Goal: Task Accomplishment & Management: Use online tool/utility

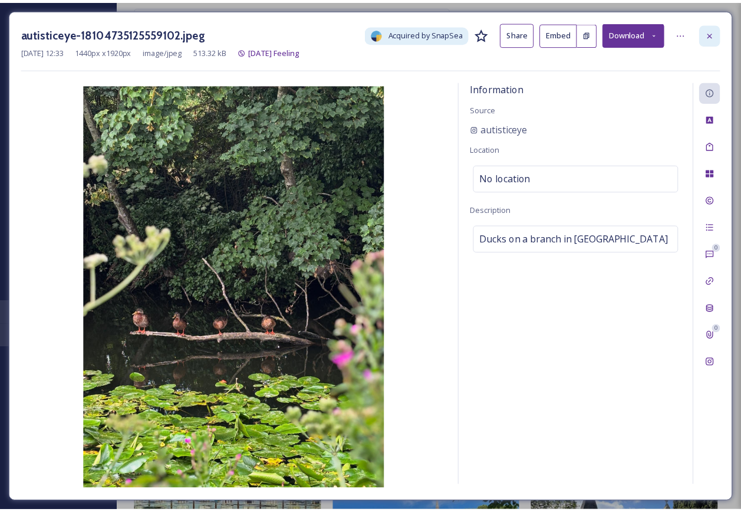
scroll to position [59, 0]
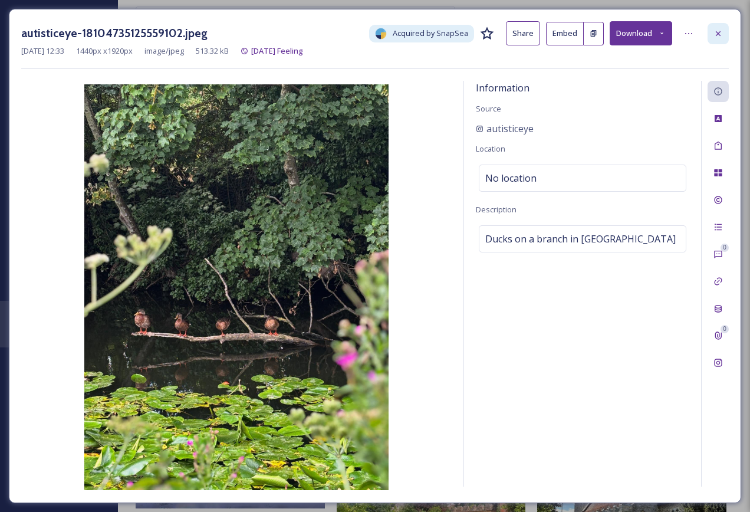
click at [719, 31] on icon at bounding box center [717, 33] width 9 height 9
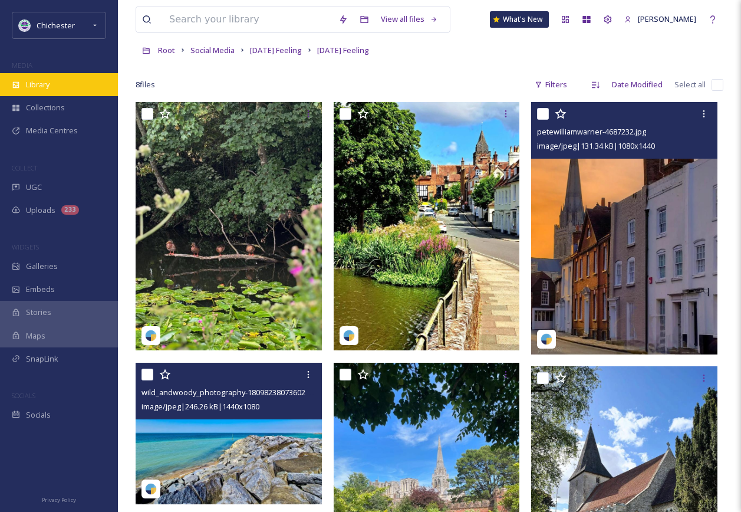
click at [73, 91] on div "Library" at bounding box center [59, 84] width 118 height 23
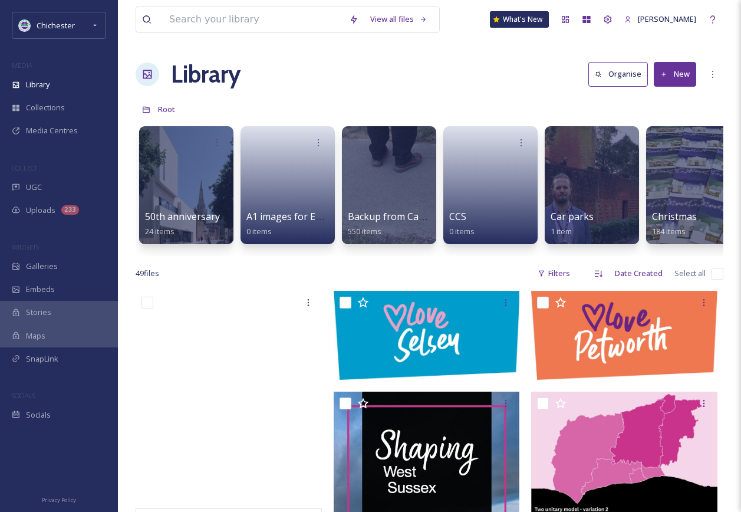
drag, startPoint x: 160, startPoint y: 265, endPoint x: 170, endPoint y: 258, distance: 11.4
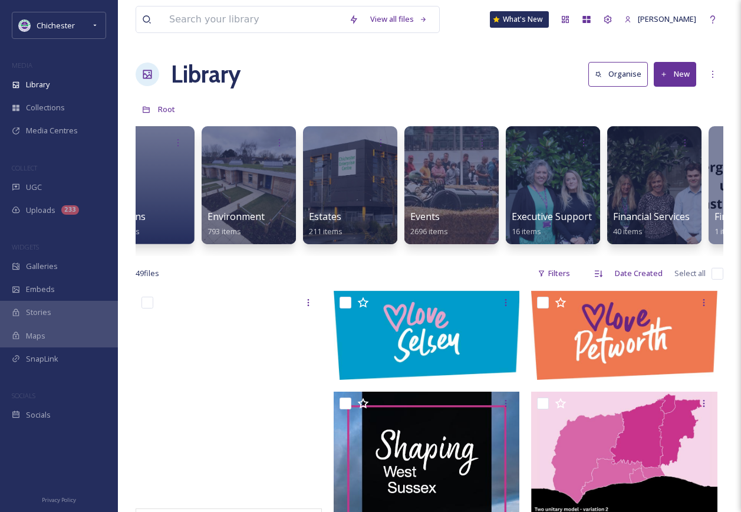
scroll to position [0, 2042]
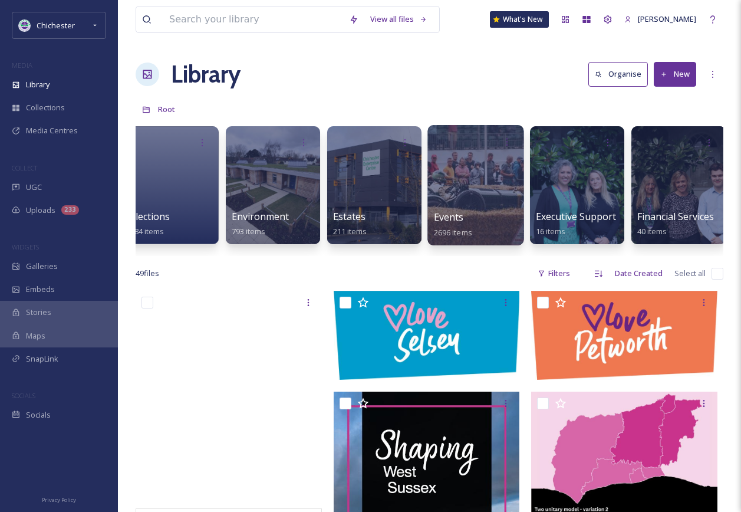
click at [463, 192] on div at bounding box center [475, 185] width 96 height 120
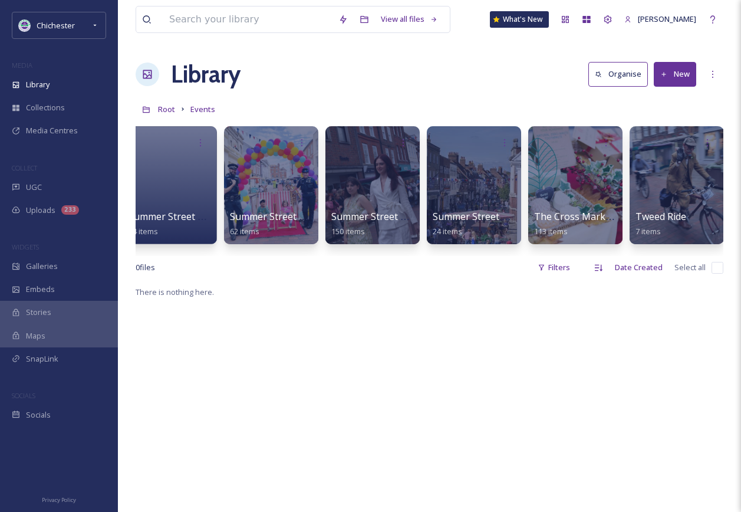
scroll to position [0, 2048]
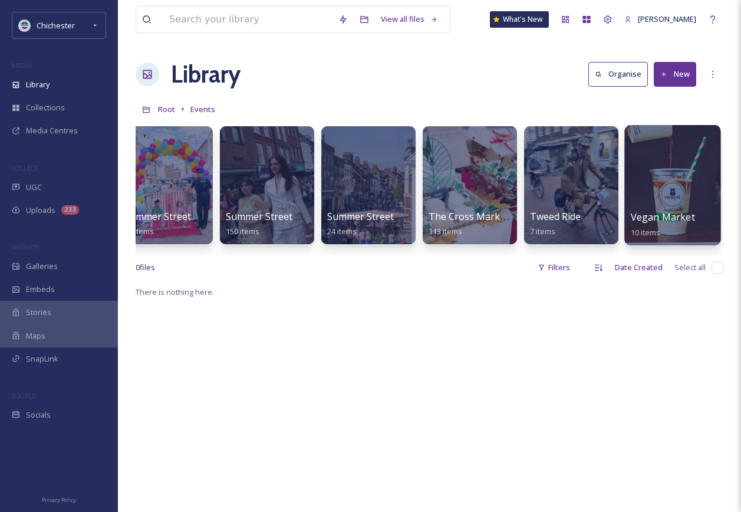
click at [670, 194] on div at bounding box center [672, 185] width 96 height 120
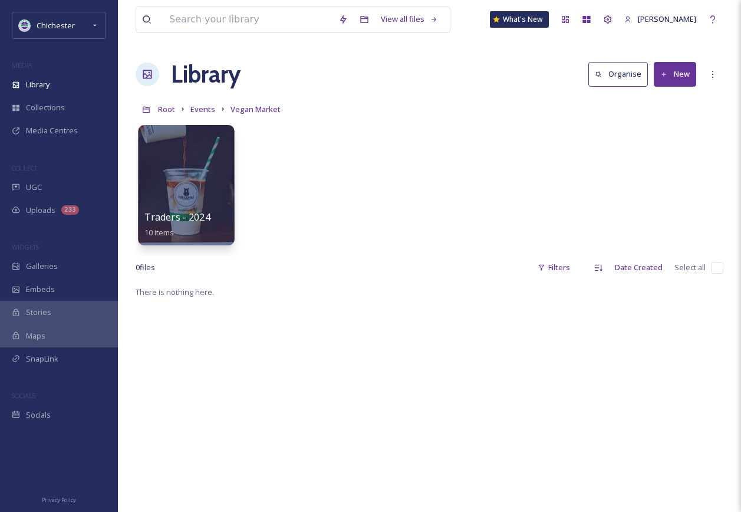
click at [205, 177] on div at bounding box center [186, 185] width 96 height 120
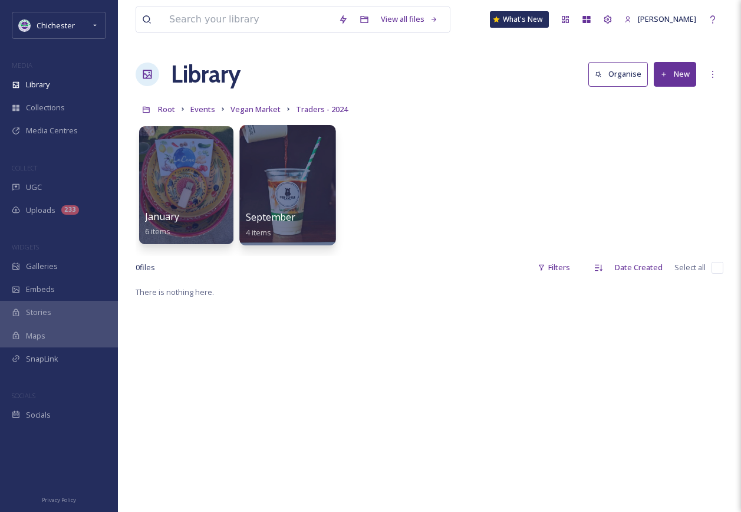
click at [252, 182] on div at bounding box center [287, 185] width 96 height 120
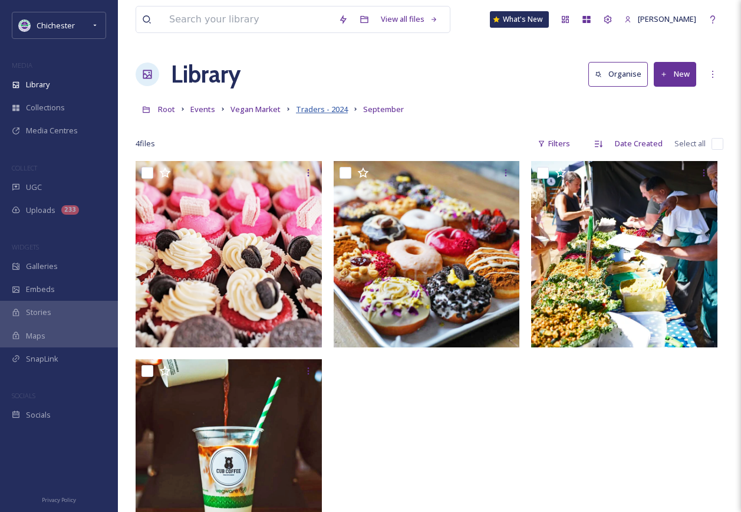
click at [337, 106] on span "Traders - 2024" at bounding box center [322, 109] width 52 height 11
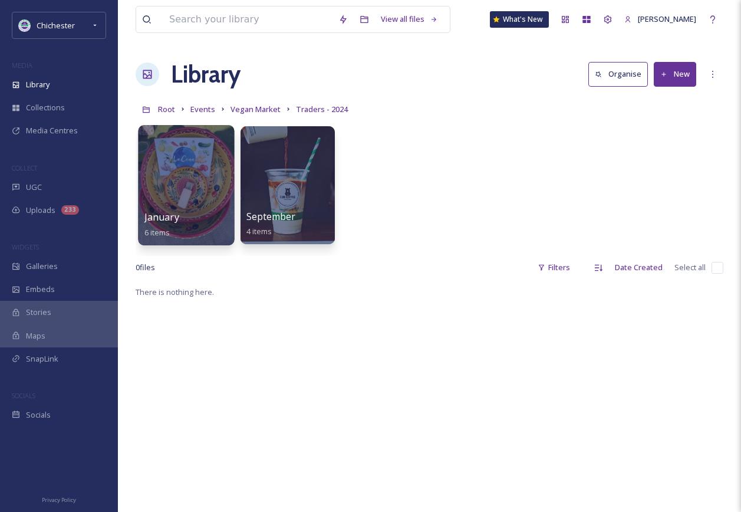
click at [197, 173] on div at bounding box center [186, 185] width 96 height 120
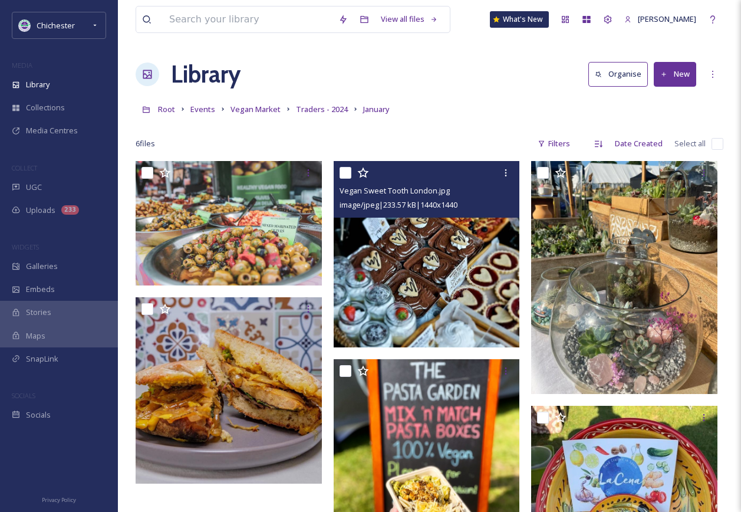
click at [393, 269] on img at bounding box center [427, 254] width 186 height 186
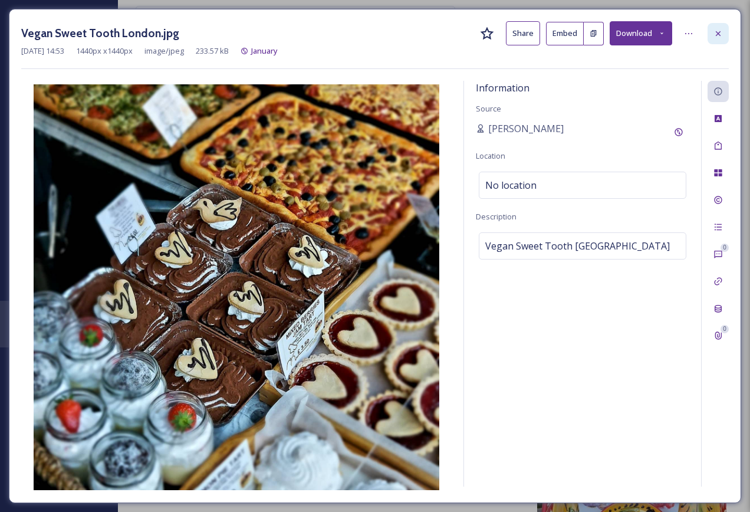
click at [717, 28] on div at bounding box center [717, 33] width 21 height 21
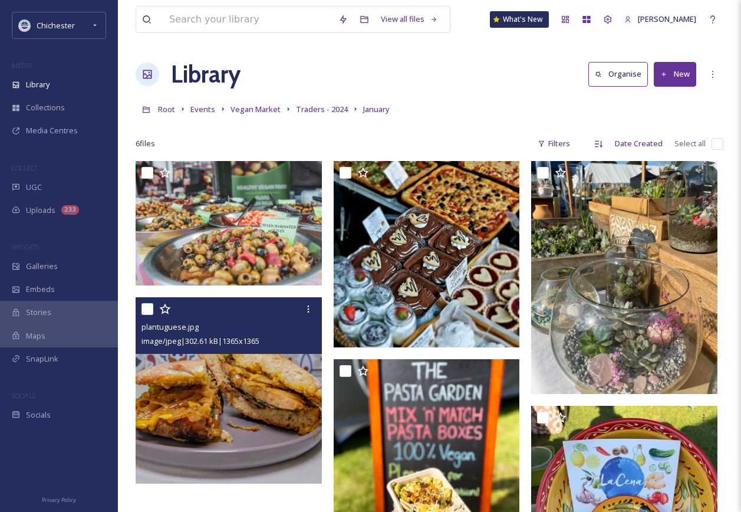
click at [141, 312] on input "checkbox" at bounding box center [147, 309] width 12 height 12
checkbox input "true"
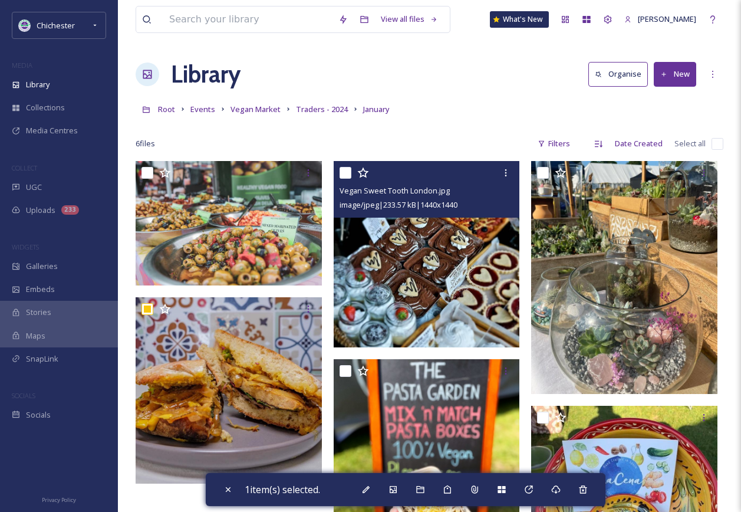
click at [345, 172] on input "checkbox" at bounding box center [345, 173] width 12 height 12
checkbox input "true"
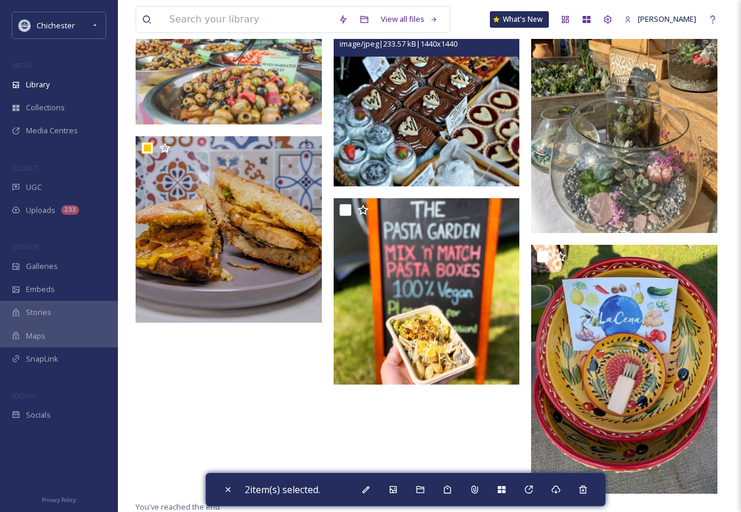
scroll to position [163, 0]
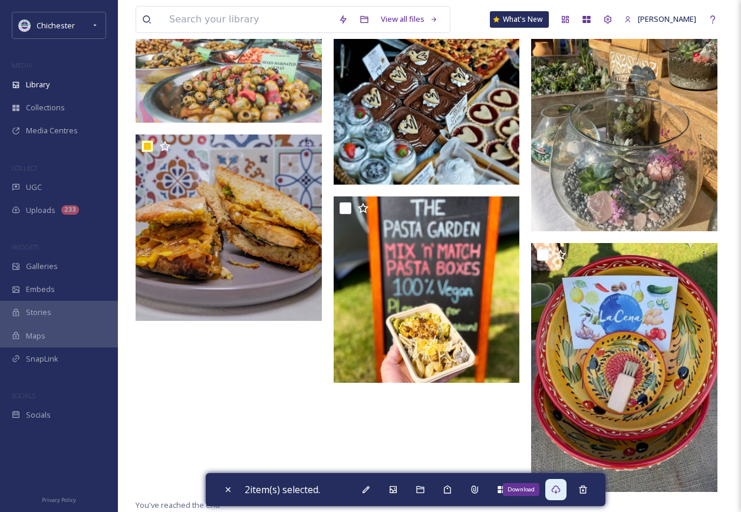
click at [560, 489] on icon at bounding box center [555, 488] width 9 height 9
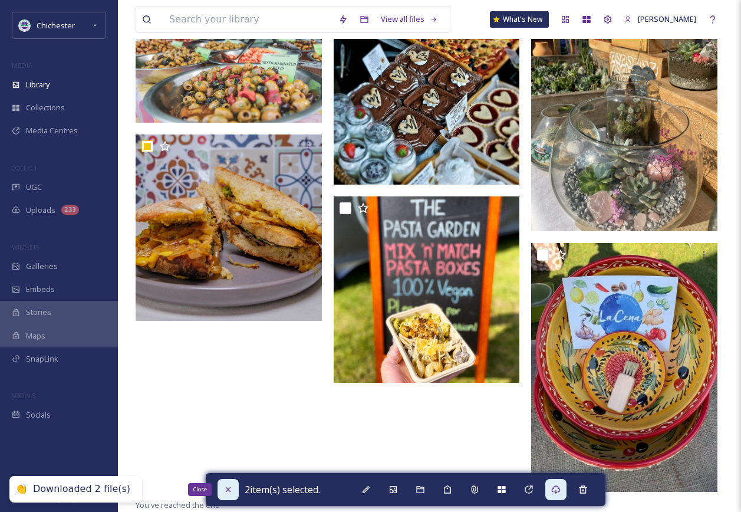
click at [219, 489] on div "Close" at bounding box center [227, 489] width 21 height 21
checkbox input "false"
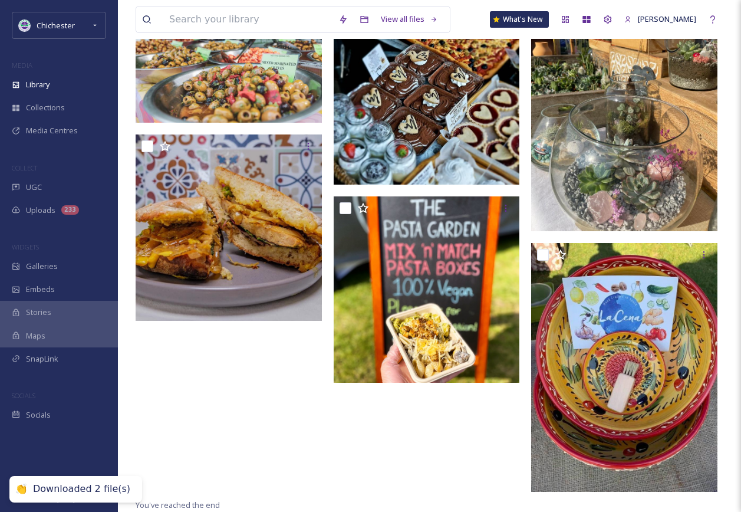
scroll to position [0, 0]
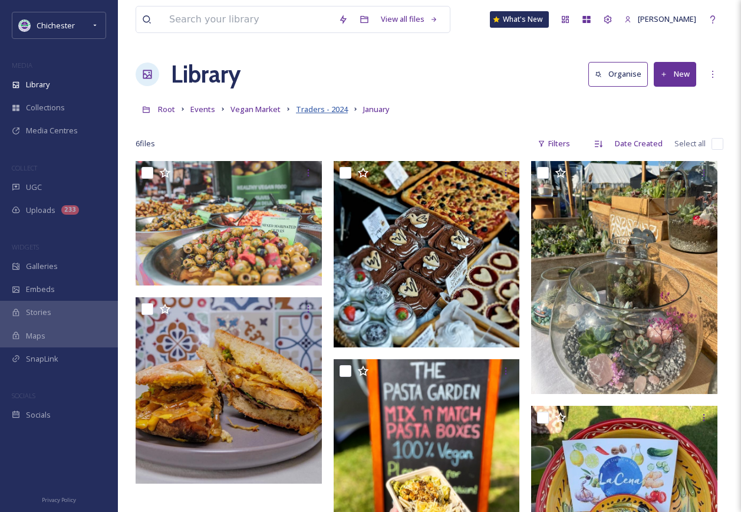
click at [311, 105] on span "Traders - 2024" at bounding box center [322, 109] width 52 height 11
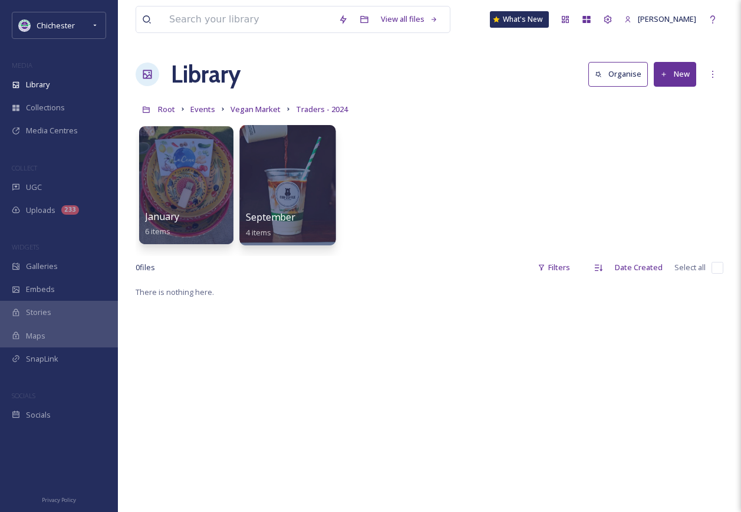
click at [267, 199] on div at bounding box center [287, 185] width 96 height 120
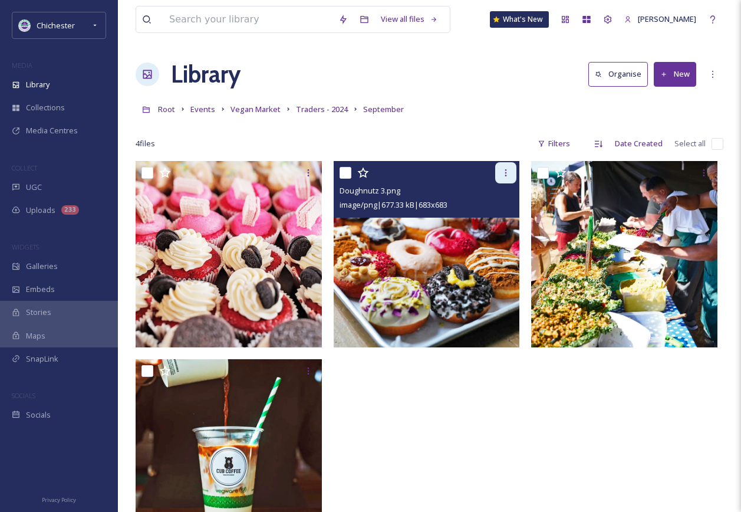
click at [512, 174] on div at bounding box center [505, 172] width 21 height 21
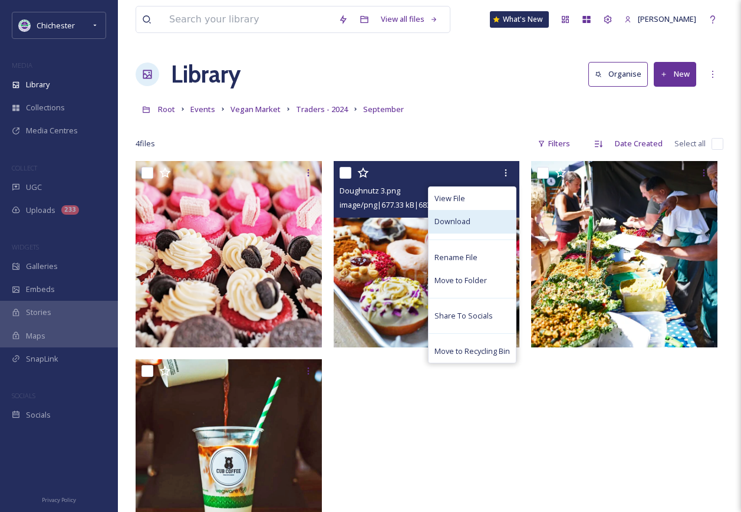
click at [454, 218] on span "Download" at bounding box center [452, 221] width 36 height 11
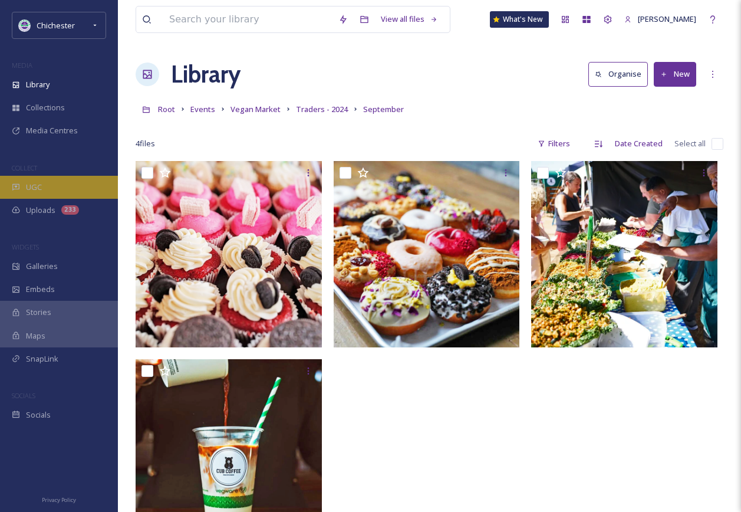
click at [48, 187] on div "UGC" at bounding box center [59, 187] width 118 height 23
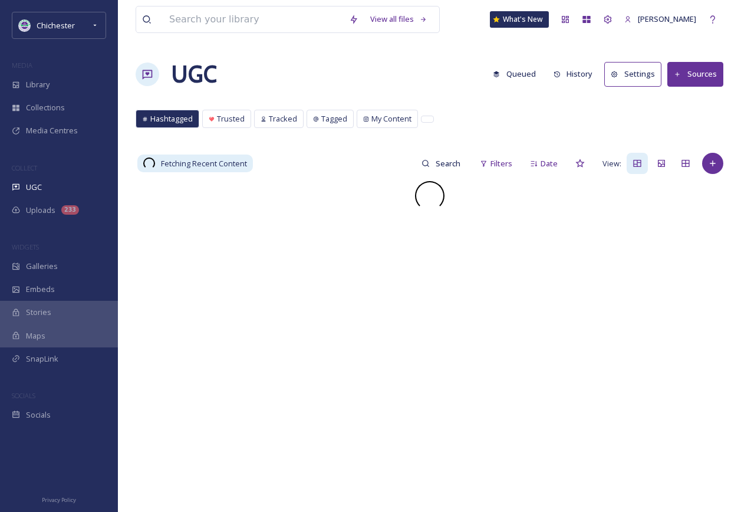
click at [538, 75] on button "Queued" at bounding box center [514, 73] width 55 height 23
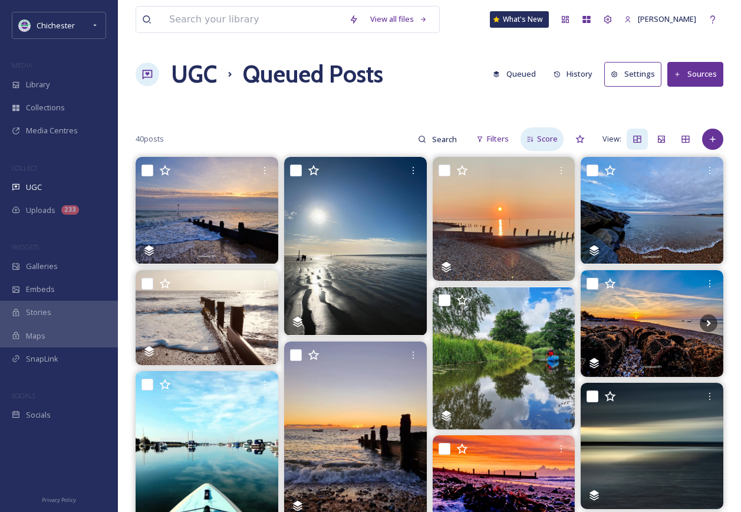
click at [549, 131] on div "Score" at bounding box center [541, 138] width 43 height 23
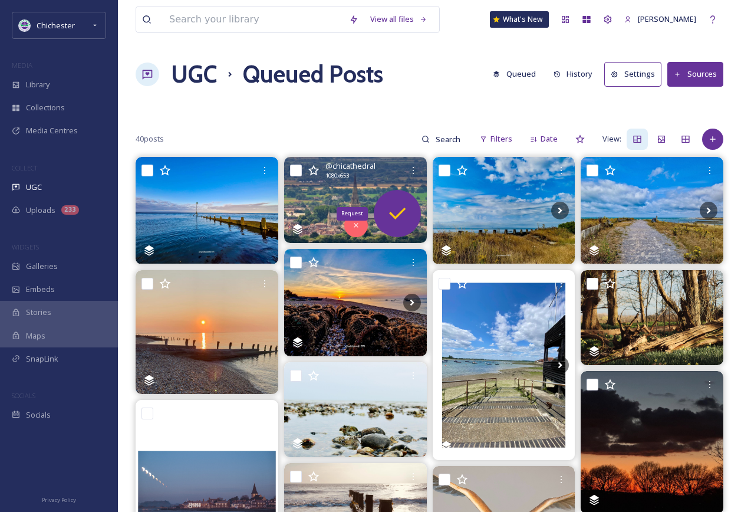
click at [409, 216] on div "Request" at bounding box center [397, 213] width 47 height 47
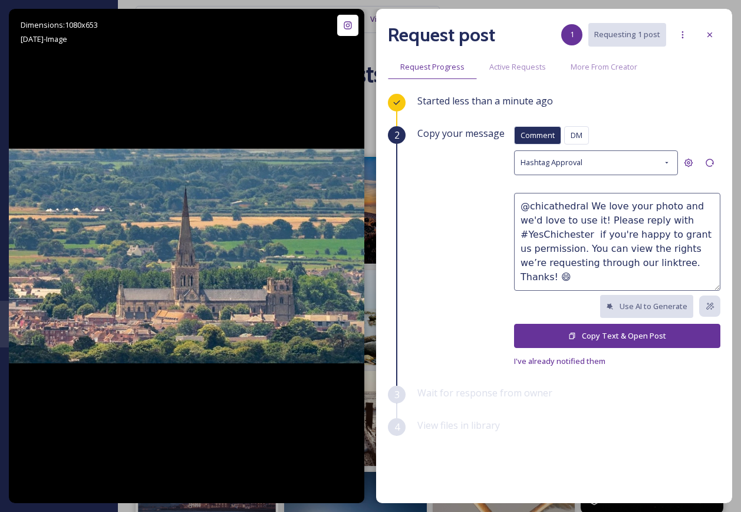
click at [581, 325] on button "Copy Text & Open Post" at bounding box center [617, 336] width 206 height 24
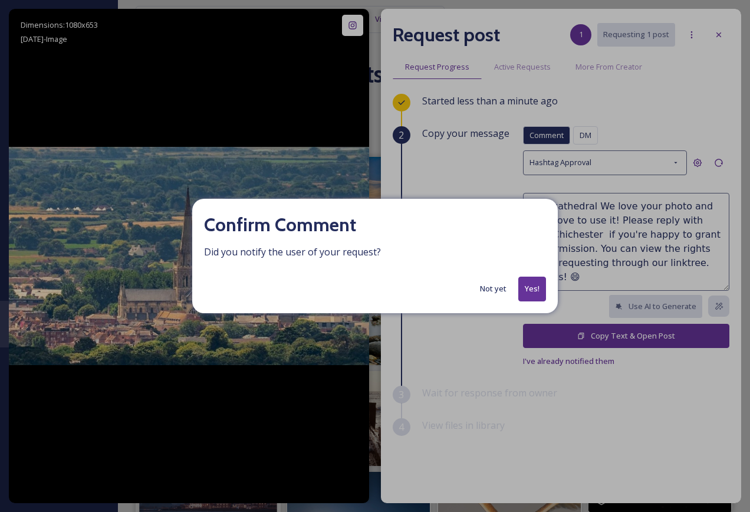
click at [497, 285] on button "Not yet" at bounding box center [493, 288] width 38 height 23
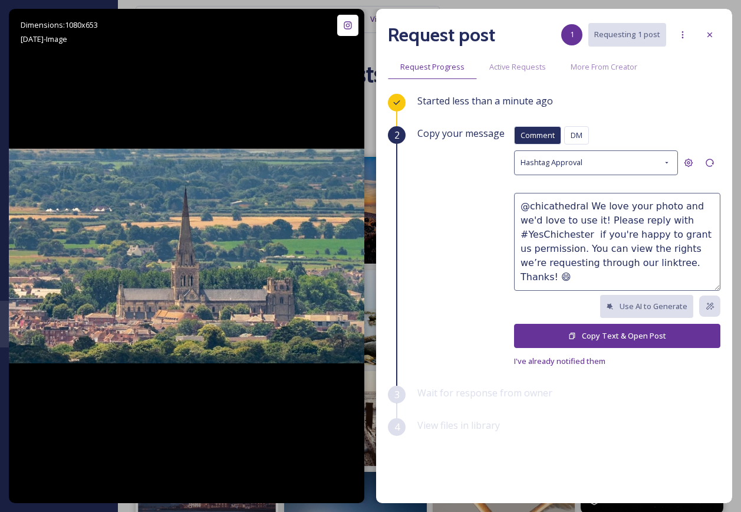
click at [595, 337] on button "Copy Text & Open Post" at bounding box center [617, 336] width 206 height 24
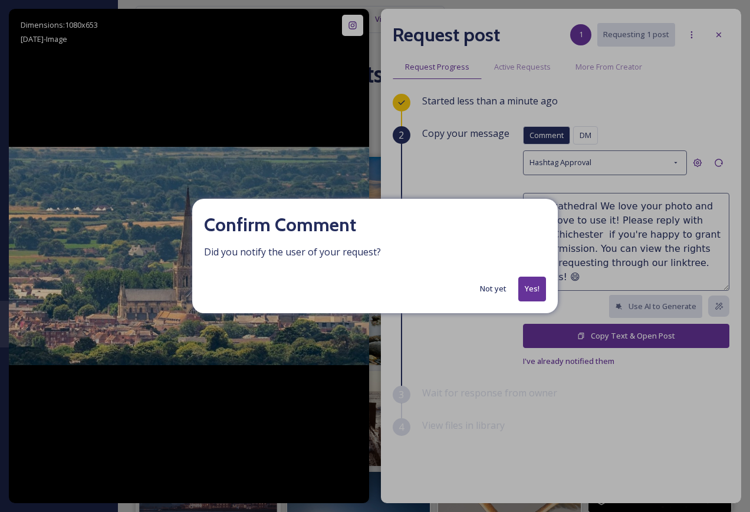
drag, startPoint x: 534, startPoint y: 285, endPoint x: 615, endPoint y: 135, distance: 170.9
click at [534, 286] on button "Yes!" at bounding box center [532, 288] width 28 height 24
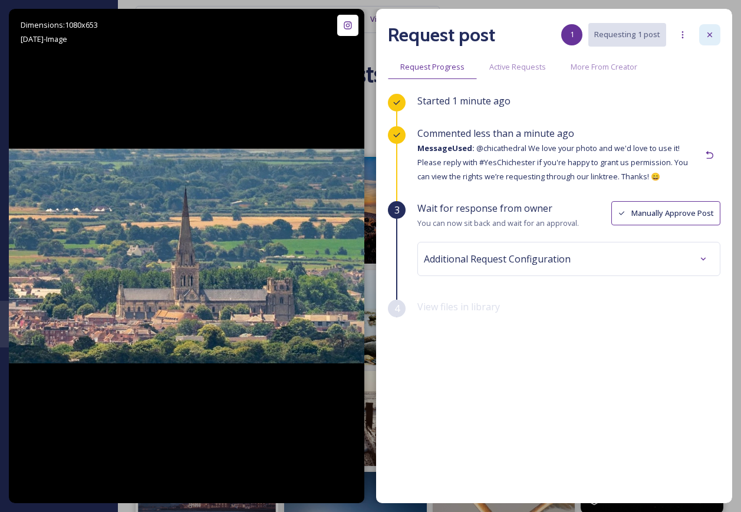
click at [704, 30] on div at bounding box center [709, 34] width 21 height 21
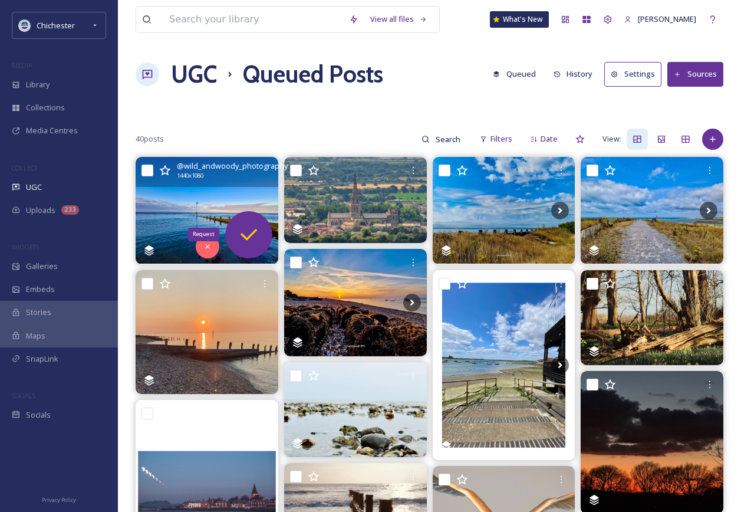
click at [254, 236] on icon at bounding box center [249, 235] width 24 height 24
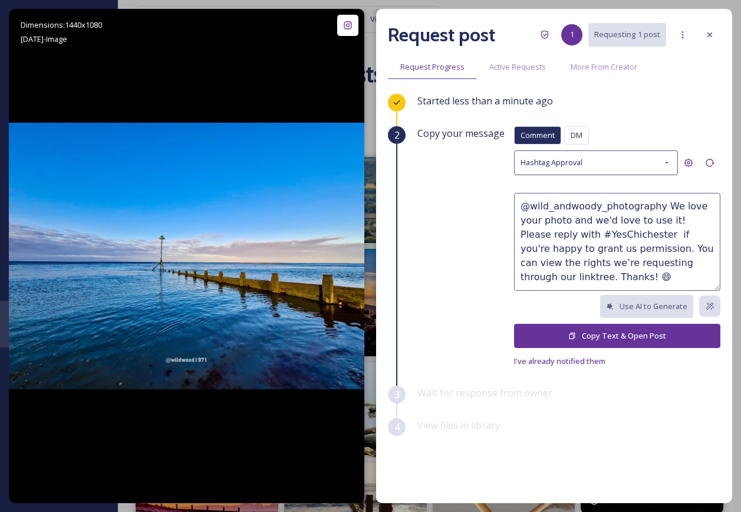
click at [590, 332] on button "Copy Text & Open Post" at bounding box center [617, 336] width 206 height 24
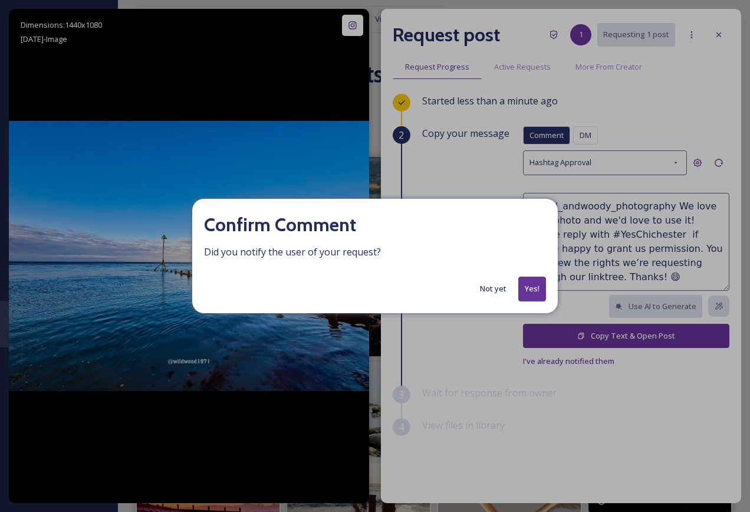
click at [539, 289] on button "Yes!" at bounding box center [532, 288] width 28 height 24
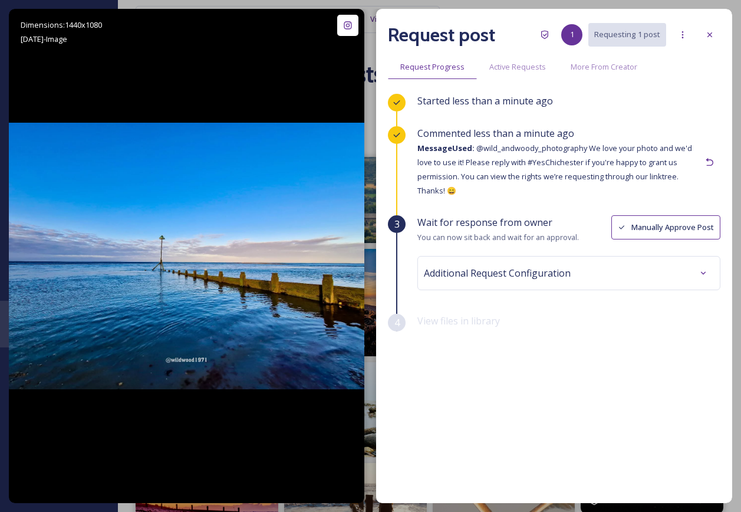
click at [712, 41] on div at bounding box center [709, 34] width 21 height 21
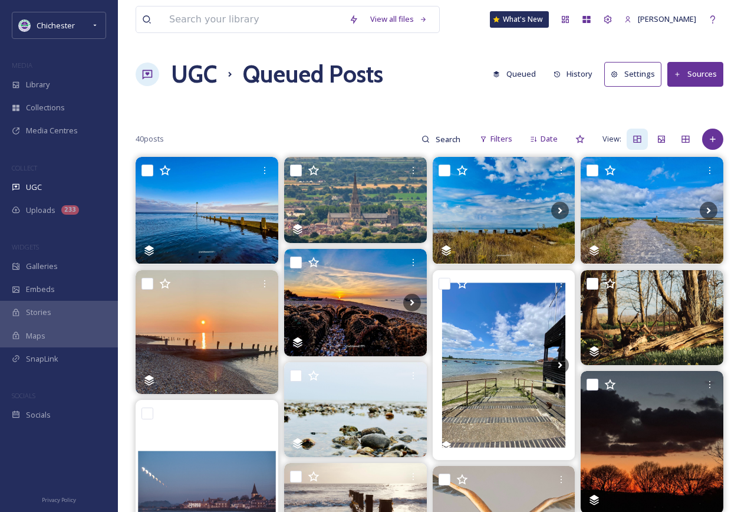
click at [209, 83] on h1 "UGC" at bounding box center [194, 74] width 46 height 35
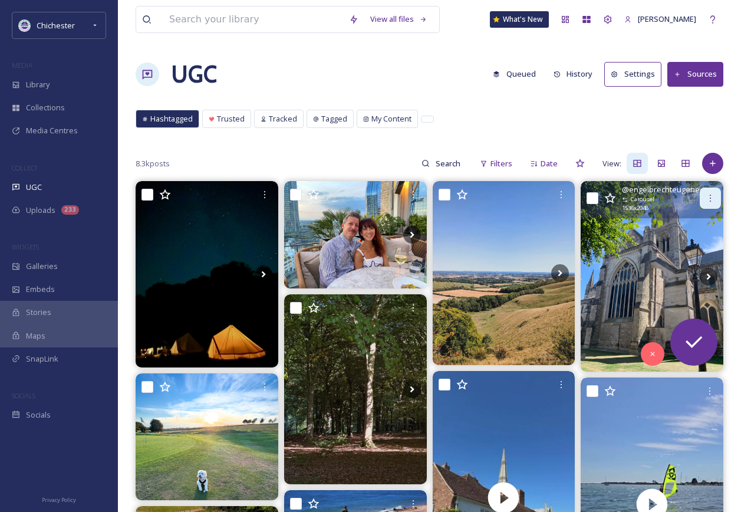
click at [712, 194] on icon at bounding box center [709, 197] width 9 height 9
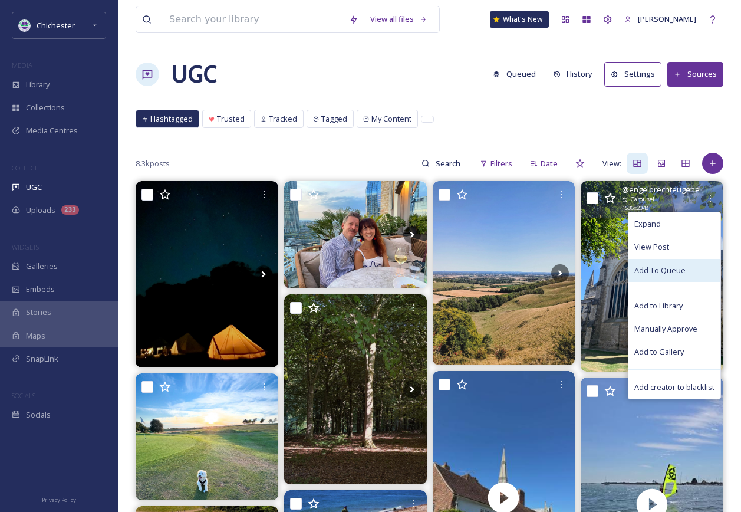
click at [676, 268] on span "Add To Queue" at bounding box center [659, 270] width 51 height 11
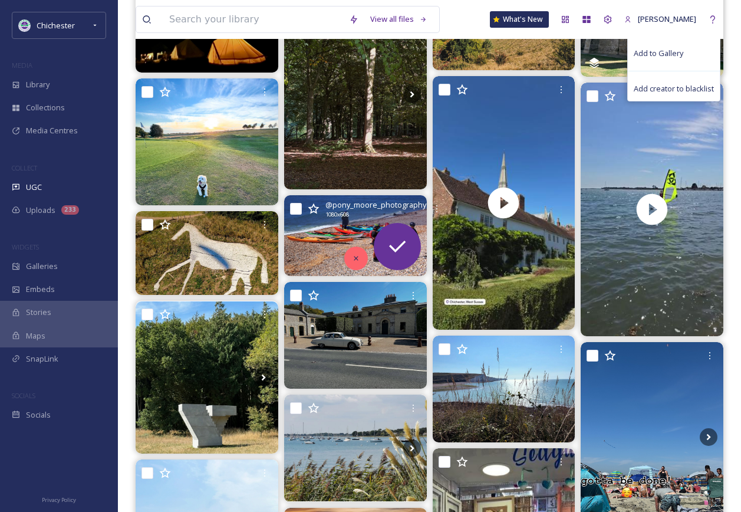
scroll to position [471, 0]
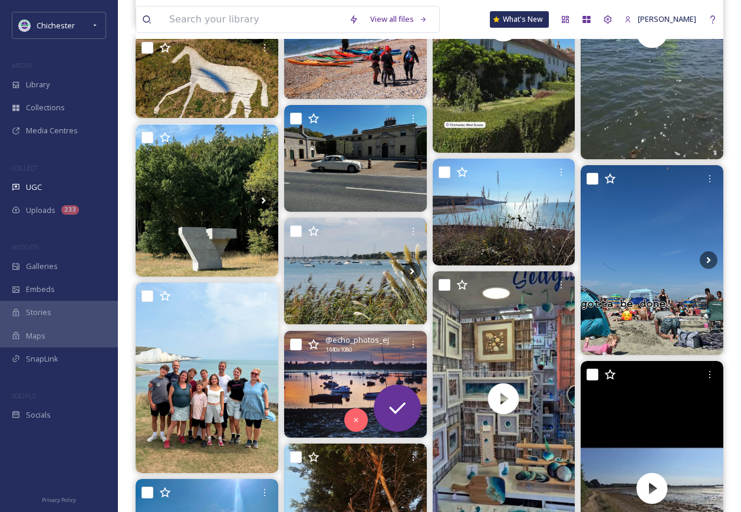
click at [361, 374] on img at bounding box center [355, 384] width 143 height 107
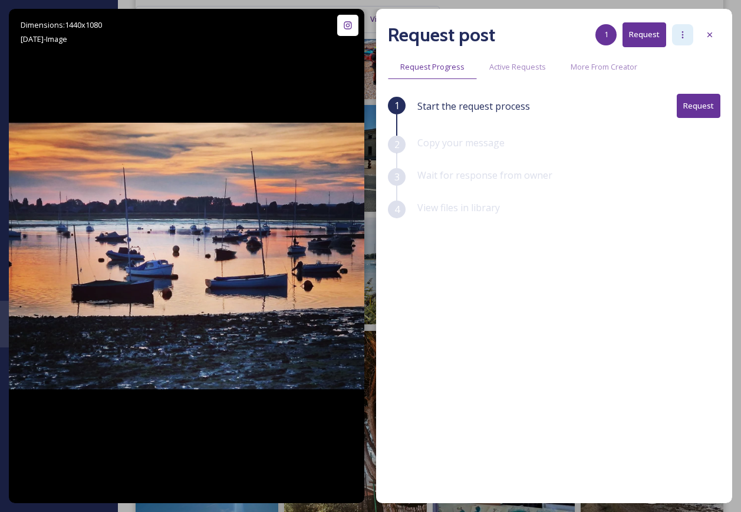
click at [672, 37] on div at bounding box center [682, 34] width 21 height 21
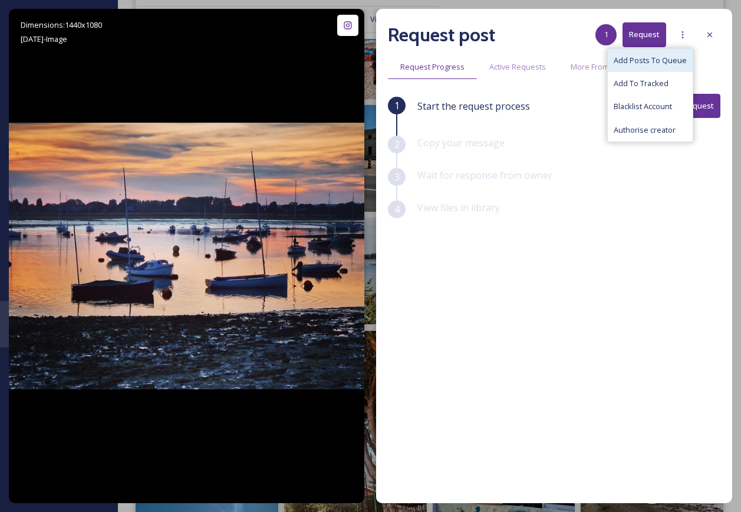
click at [672, 58] on span "Add Posts To Queue" at bounding box center [650, 60] width 73 height 11
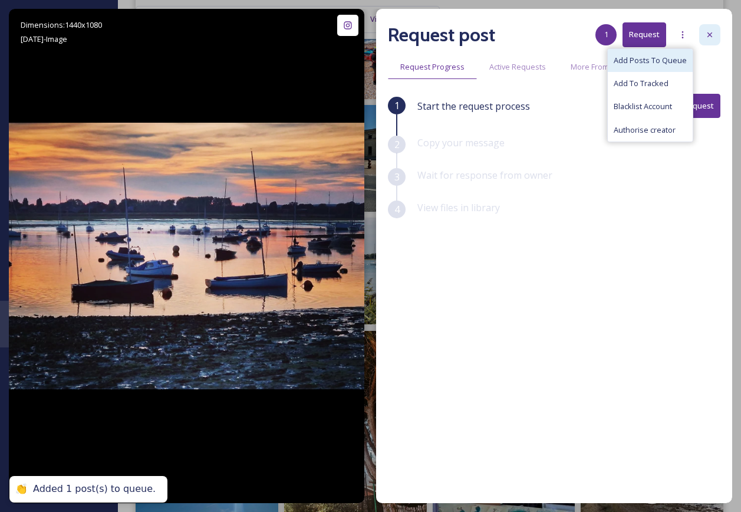
click at [717, 32] on div at bounding box center [709, 34] width 21 height 21
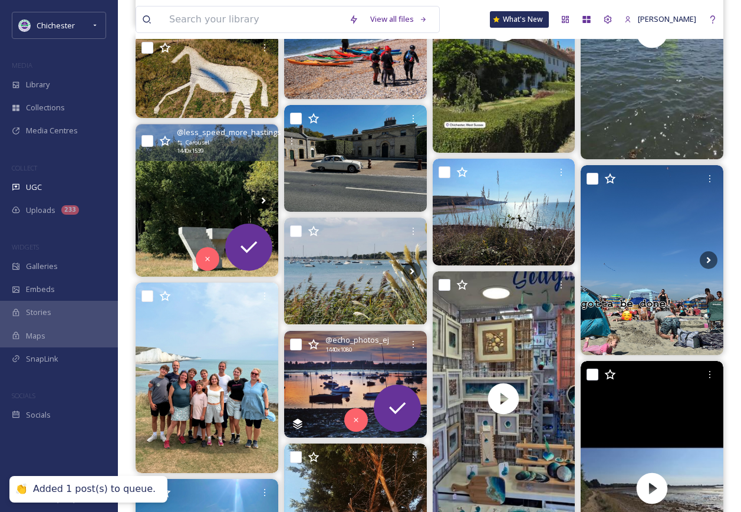
click at [189, 170] on img at bounding box center [207, 200] width 143 height 152
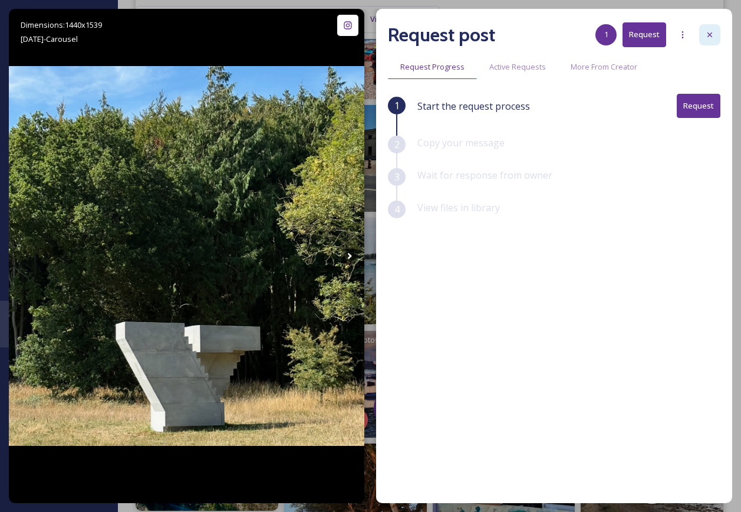
click at [709, 24] on div at bounding box center [709, 34] width 21 height 21
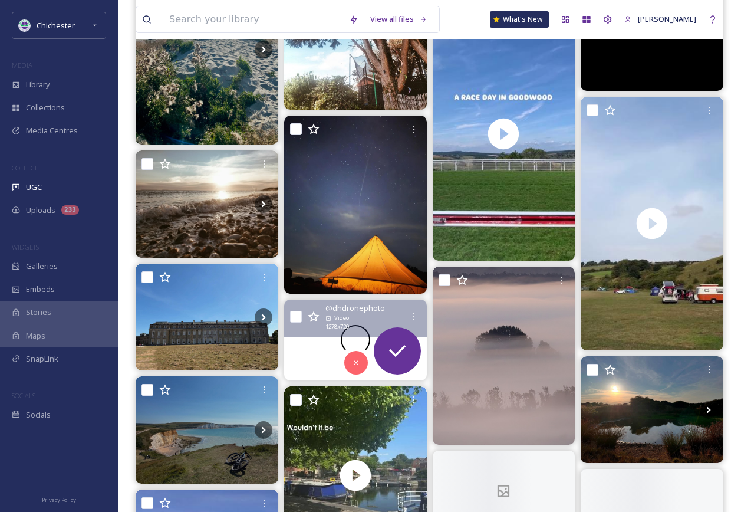
scroll to position [1002, 0]
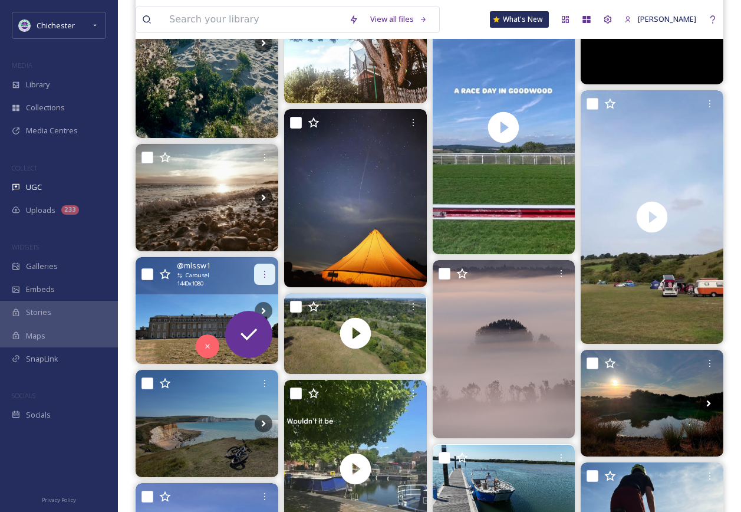
click at [269, 273] on icon at bounding box center [264, 273] width 9 height 9
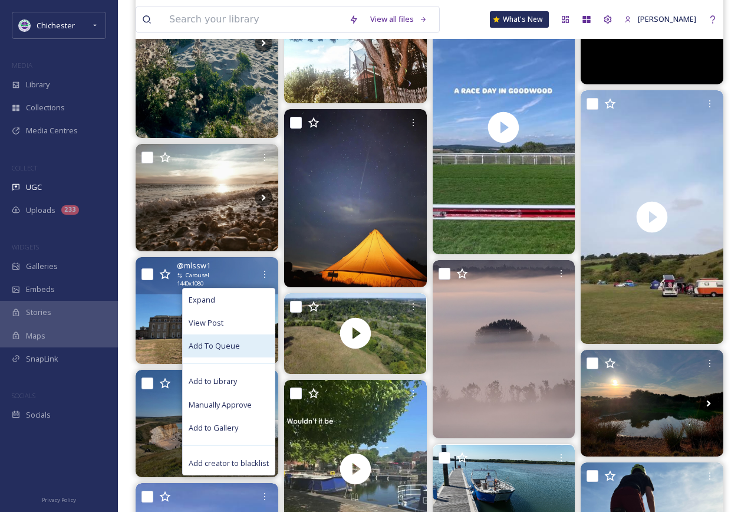
click at [230, 346] on span "Add To Queue" at bounding box center [214, 345] width 51 height 11
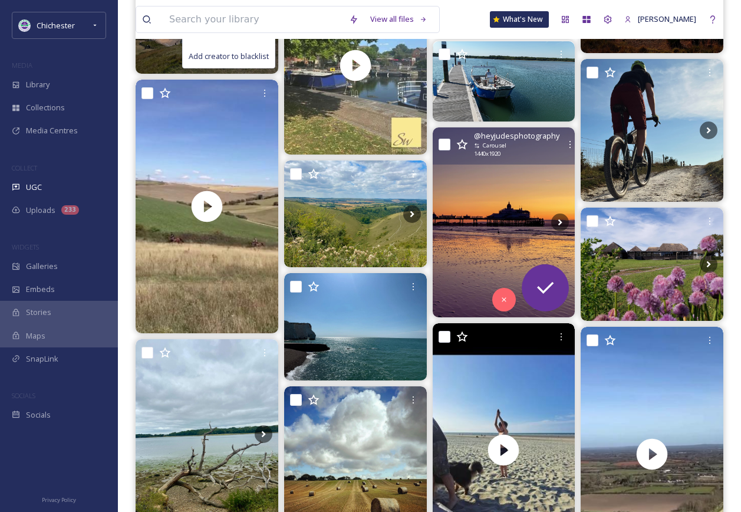
scroll to position [1414, 0]
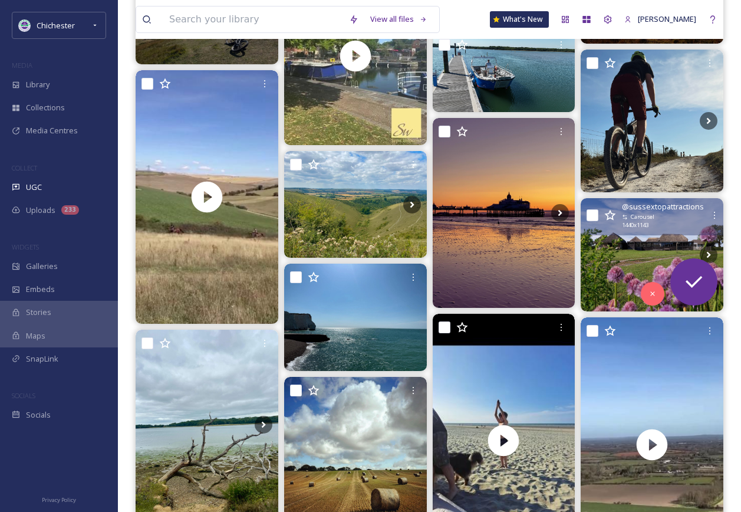
click at [634, 254] on img at bounding box center [652, 254] width 143 height 113
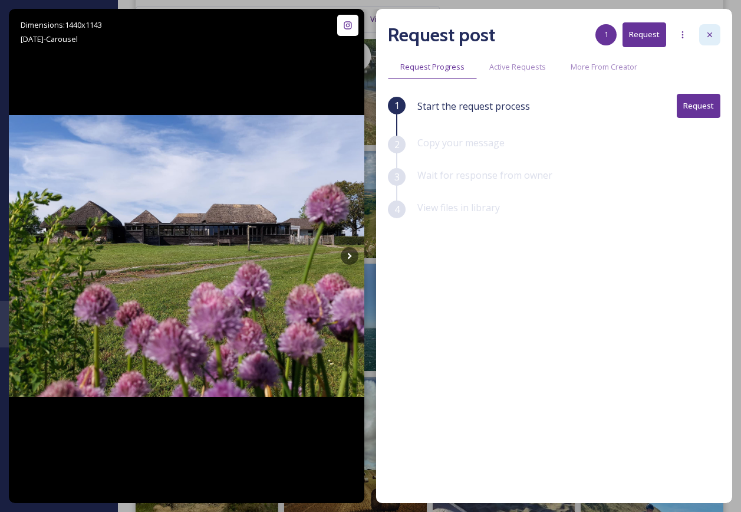
click at [718, 28] on div at bounding box center [709, 34] width 21 height 21
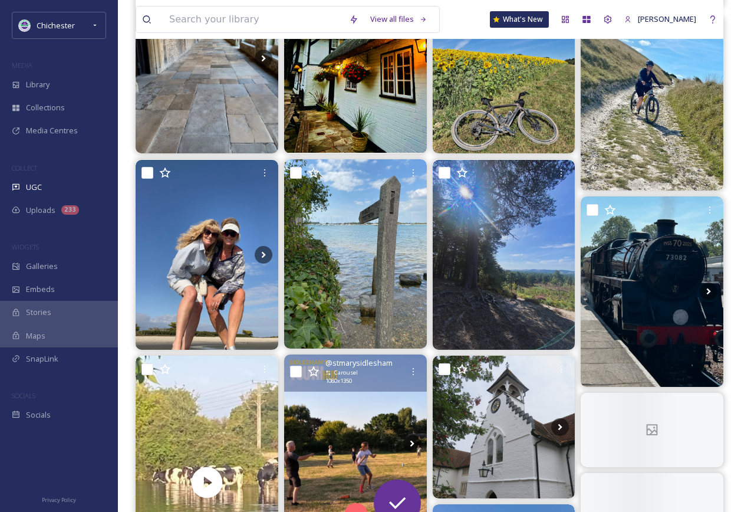
scroll to position [2004, 0]
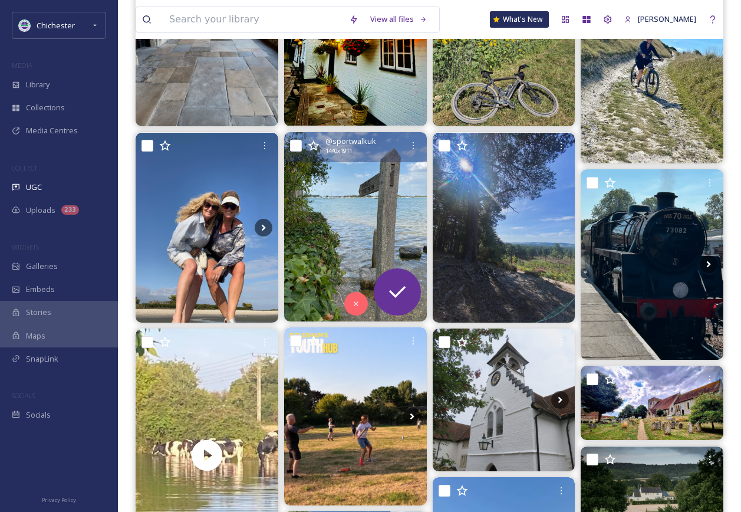
click at [349, 235] on img at bounding box center [355, 226] width 143 height 189
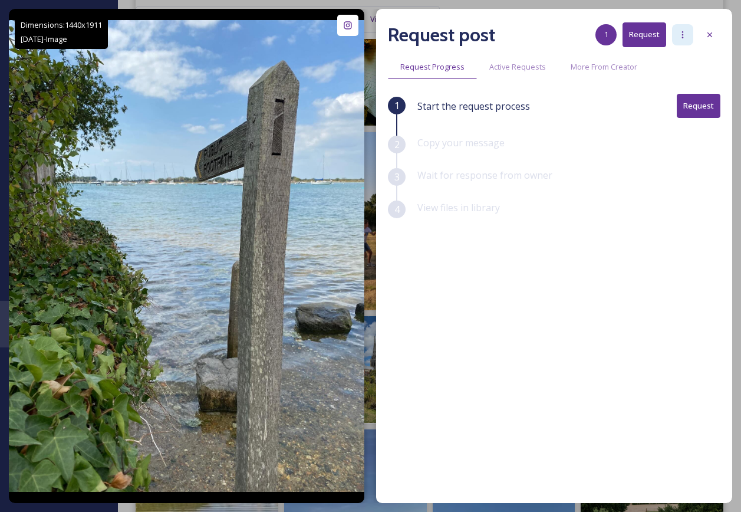
click at [676, 37] on div at bounding box center [682, 34] width 21 height 21
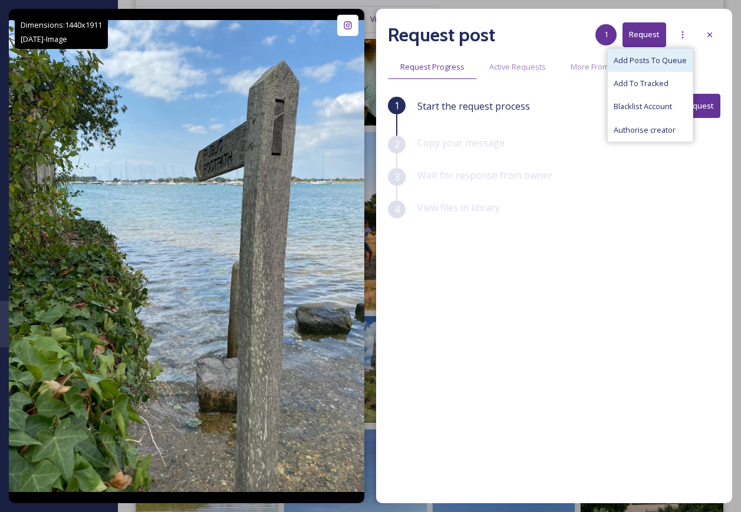
click at [653, 64] on span "Add Posts To Queue" at bounding box center [650, 60] width 73 height 11
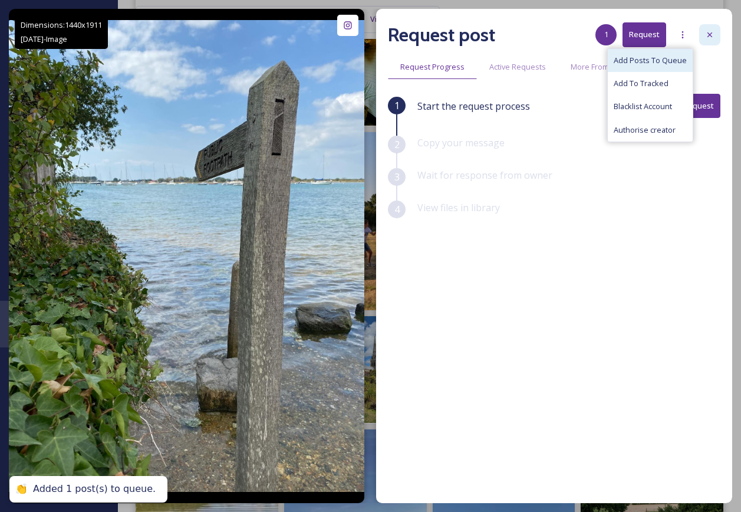
click at [710, 27] on div at bounding box center [709, 34] width 21 height 21
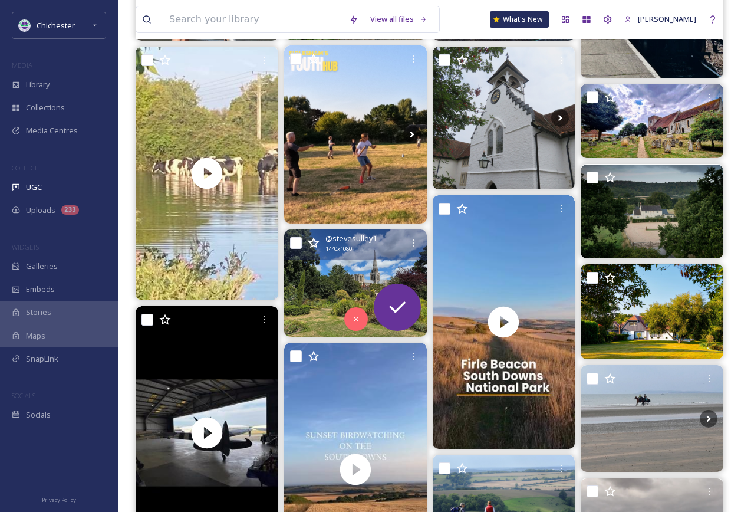
scroll to position [2299, 0]
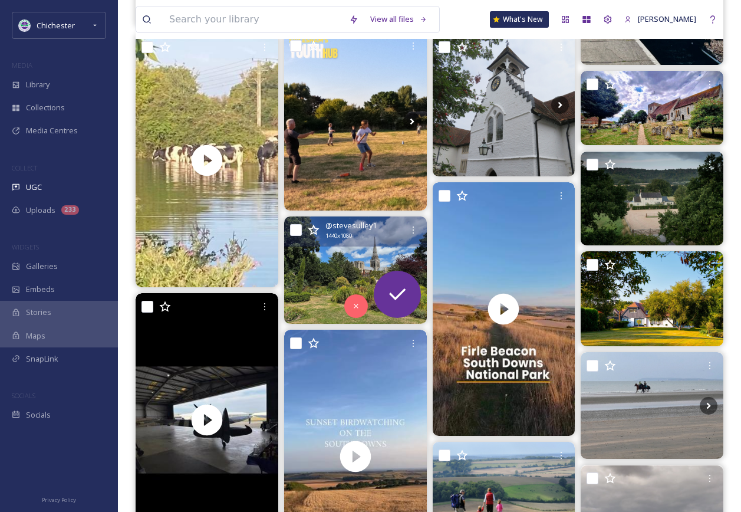
click at [350, 260] on img at bounding box center [355, 269] width 143 height 107
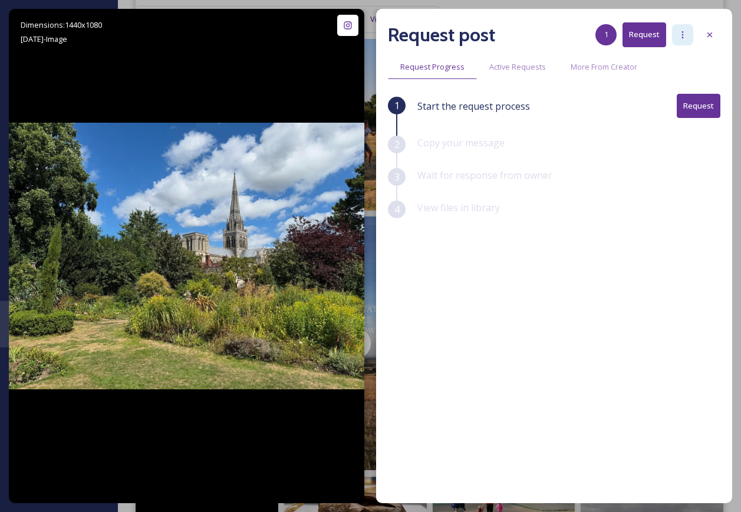
click at [684, 35] on icon at bounding box center [682, 34] width 9 height 9
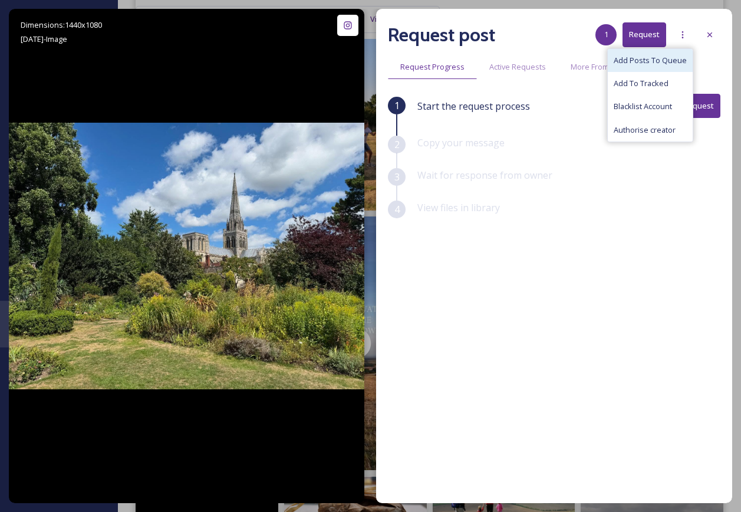
click at [670, 58] on span "Add Posts To Queue" at bounding box center [650, 60] width 73 height 11
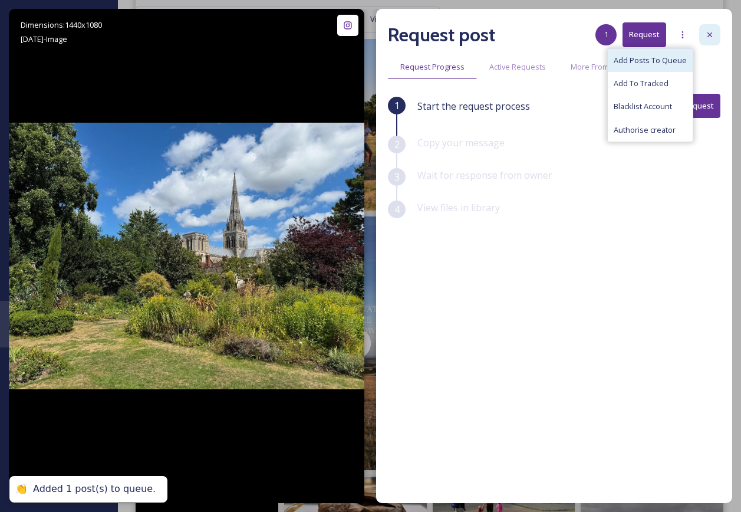
click at [710, 39] on div at bounding box center [709, 34] width 21 height 21
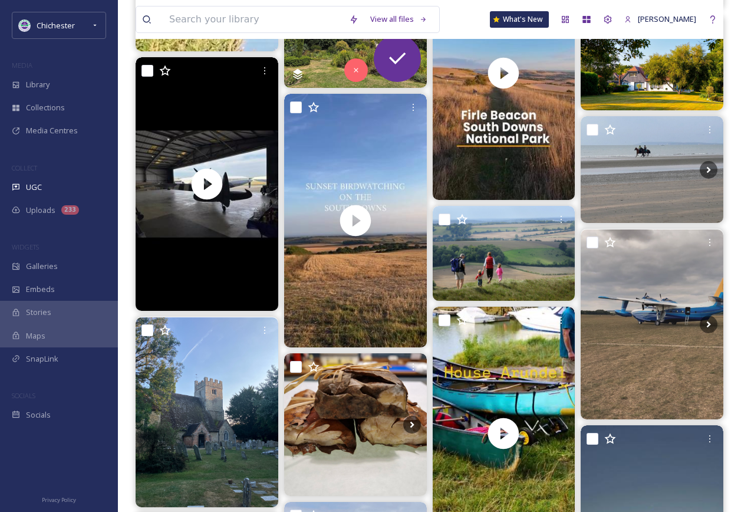
scroll to position [2711, 0]
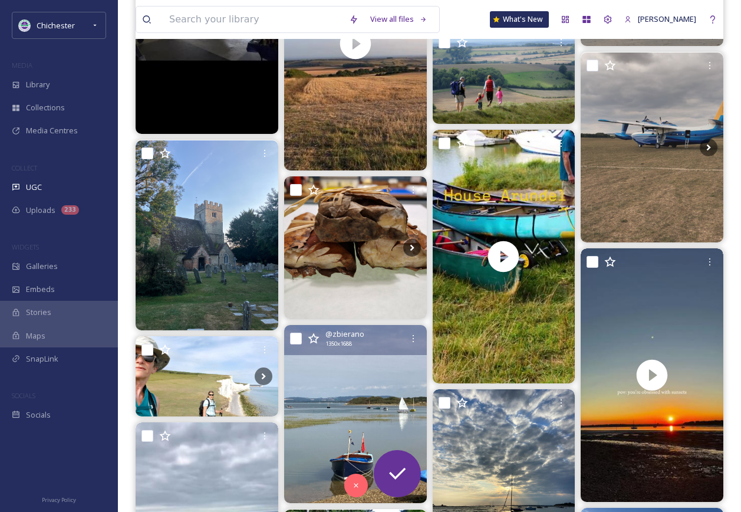
click at [334, 405] on img at bounding box center [355, 414] width 143 height 178
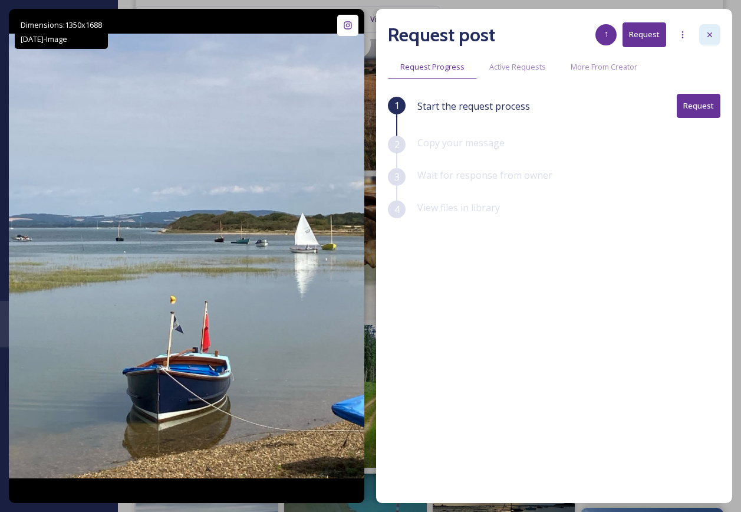
click at [707, 34] on icon at bounding box center [709, 34] width 9 height 9
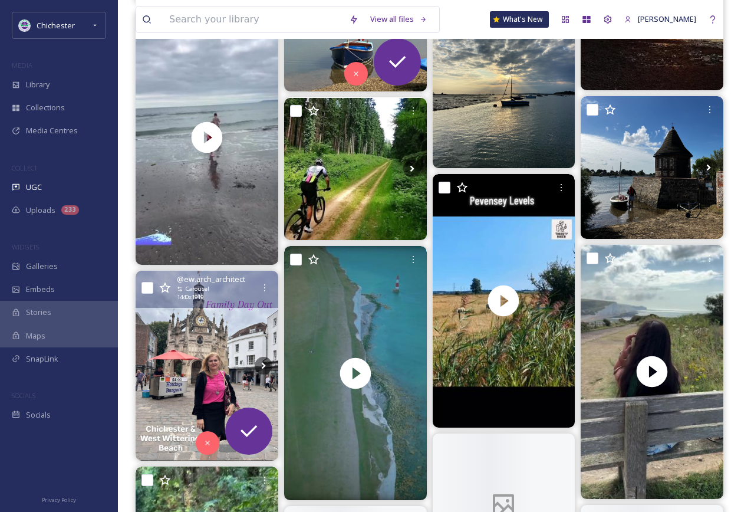
scroll to position [3124, 0]
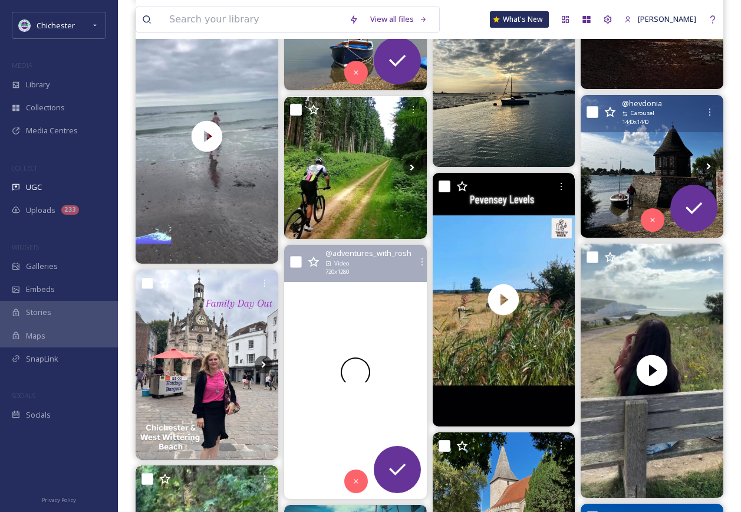
click at [659, 163] on img at bounding box center [652, 166] width 143 height 143
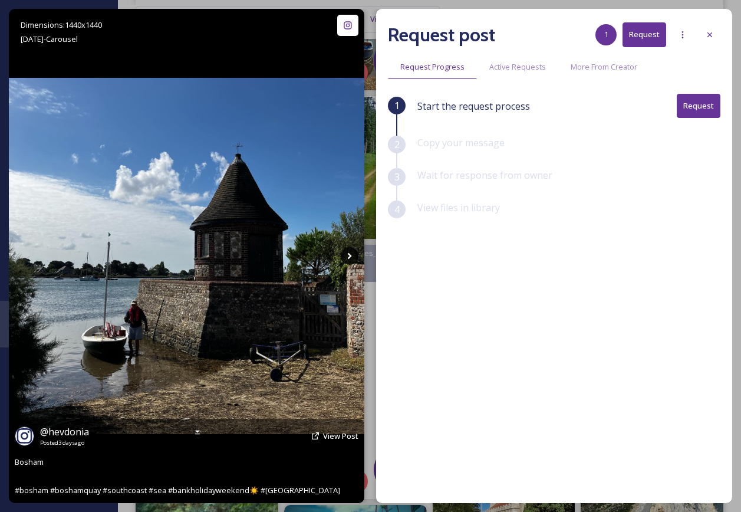
click at [351, 259] on icon at bounding box center [350, 256] width 18 height 18
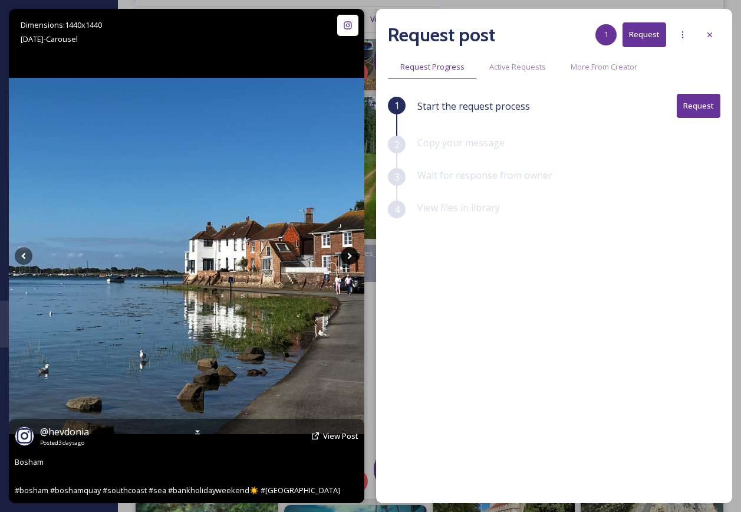
click at [351, 253] on icon at bounding box center [350, 256] width 18 height 18
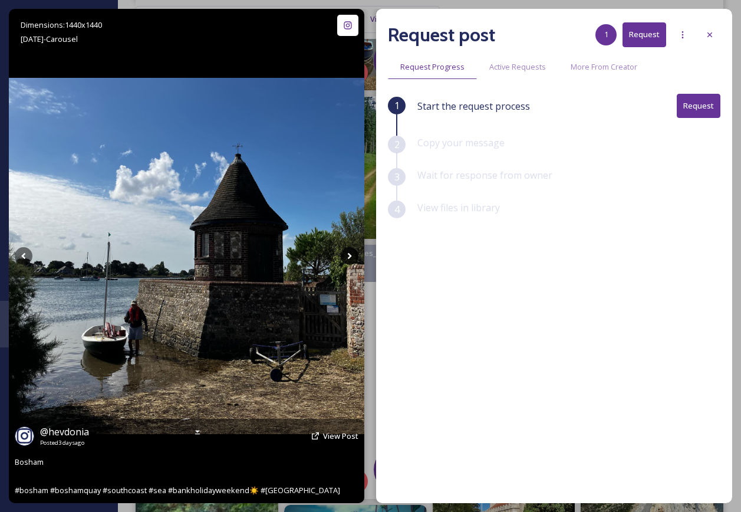
click at [351, 253] on icon at bounding box center [350, 256] width 18 height 18
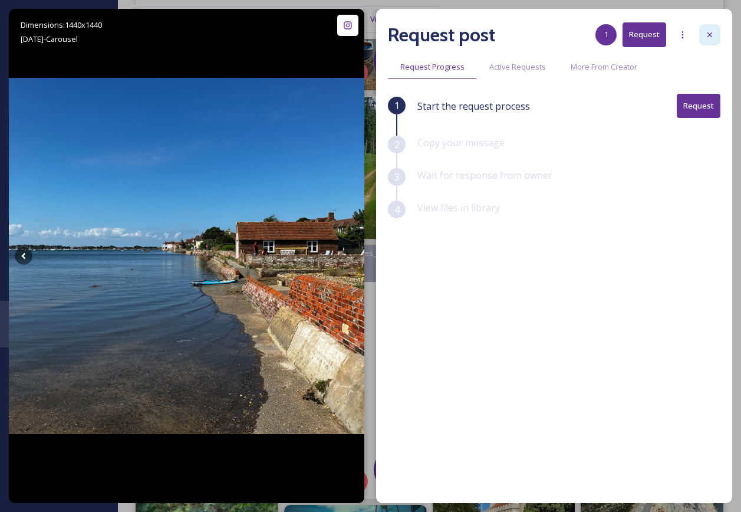
click at [714, 38] on div at bounding box center [709, 34] width 21 height 21
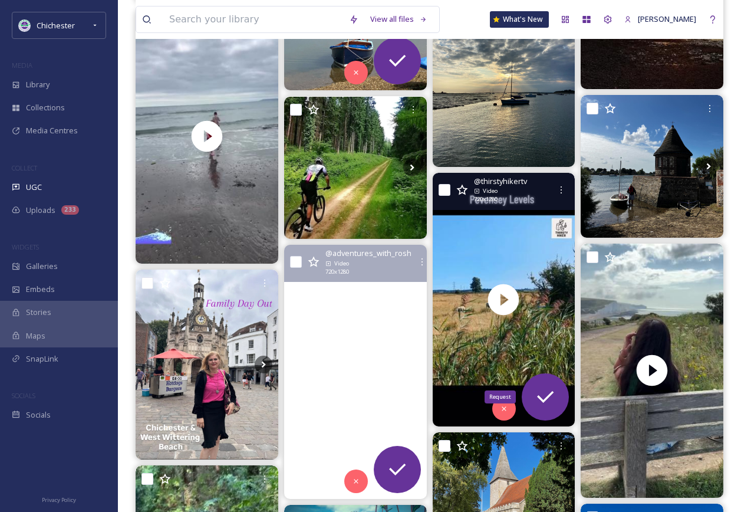
scroll to position [3418, 0]
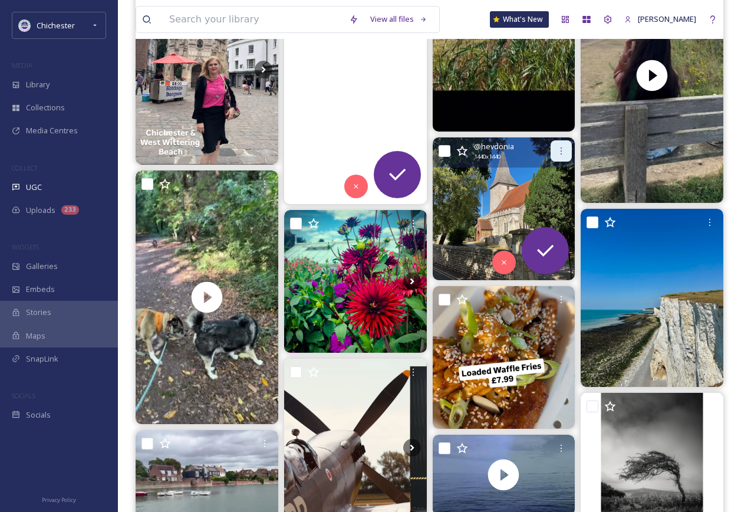
click at [567, 149] on div at bounding box center [560, 150] width 21 height 21
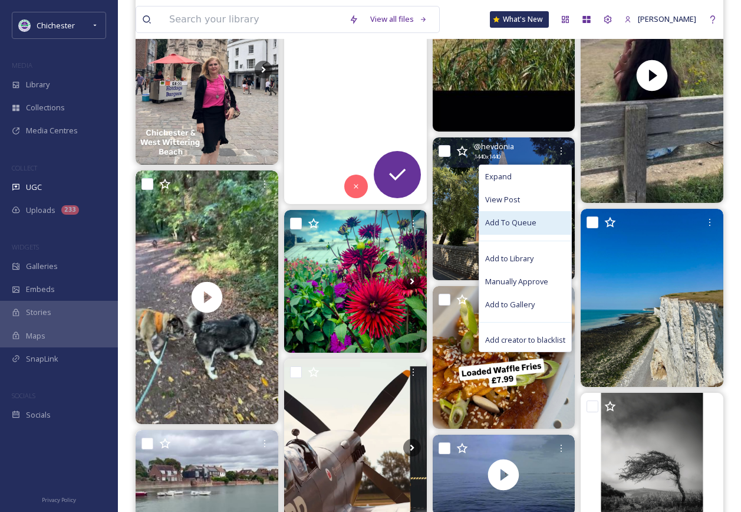
click at [502, 225] on span "Add To Queue" at bounding box center [510, 222] width 51 height 11
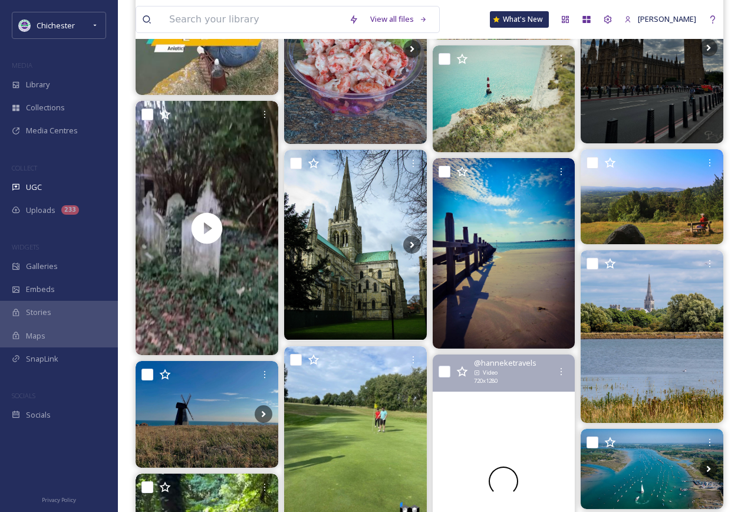
scroll to position [4185, 0]
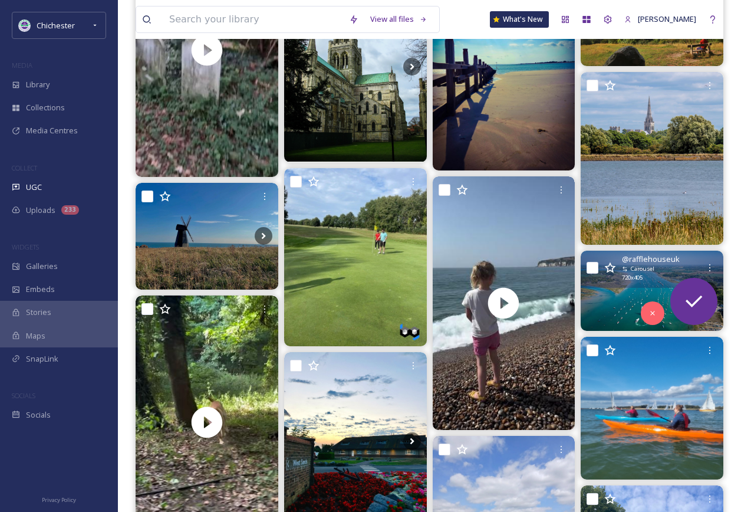
click at [602, 292] on icon at bounding box center [595, 291] width 18 height 18
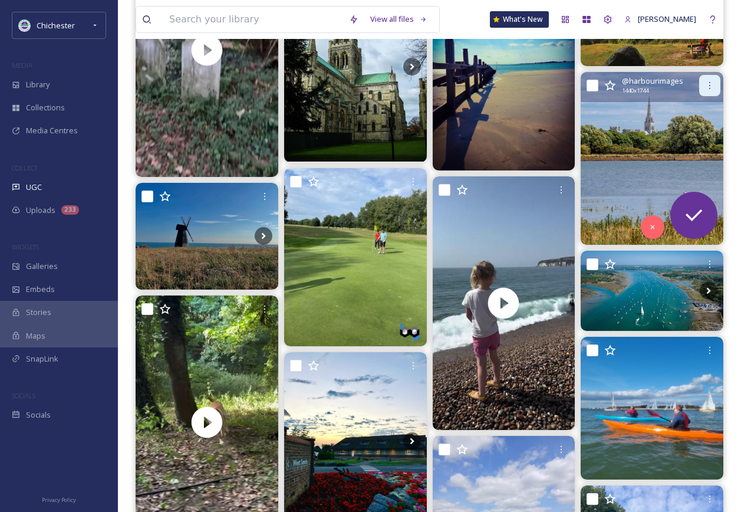
click at [705, 88] on icon at bounding box center [709, 85] width 9 height 9
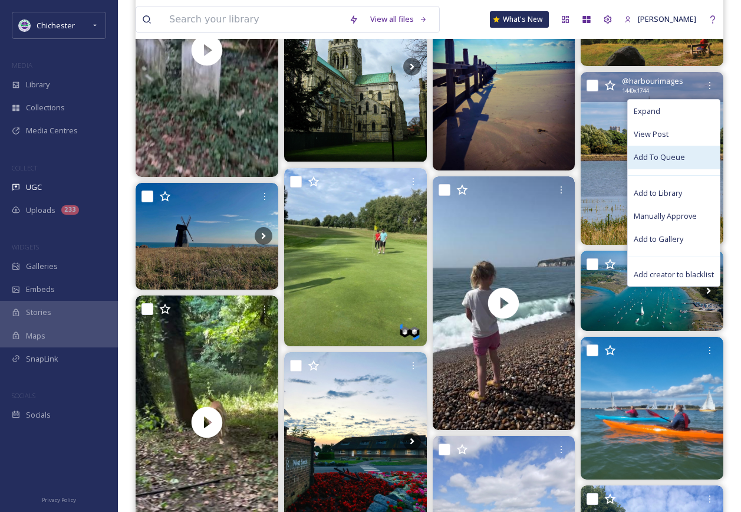
click at [668, 153] on span "Add To Queue" at bounding box center [659, 156] width 51 height 11
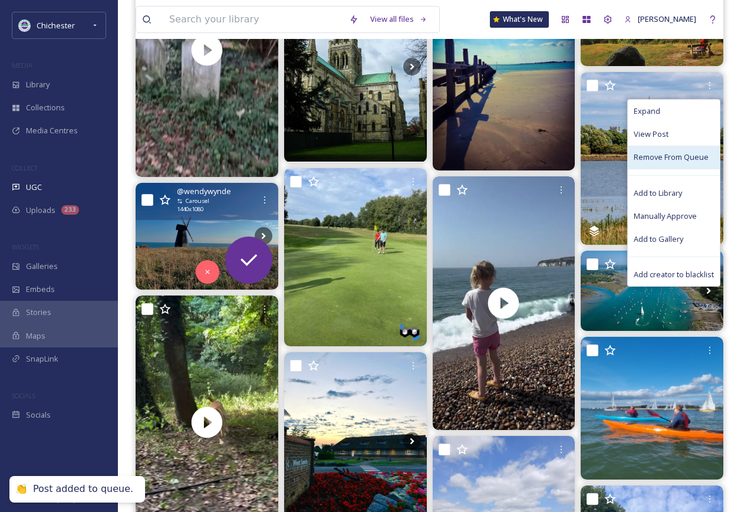
click at [198, 222] on img at bounding box center [207, 236] width 143 height 107
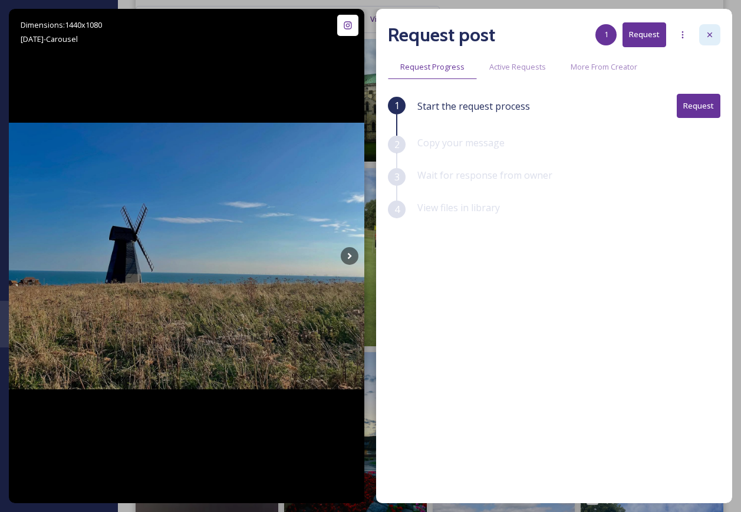
click at [707, 32] on icon at bounding box center [709, 34] width 9 height 9
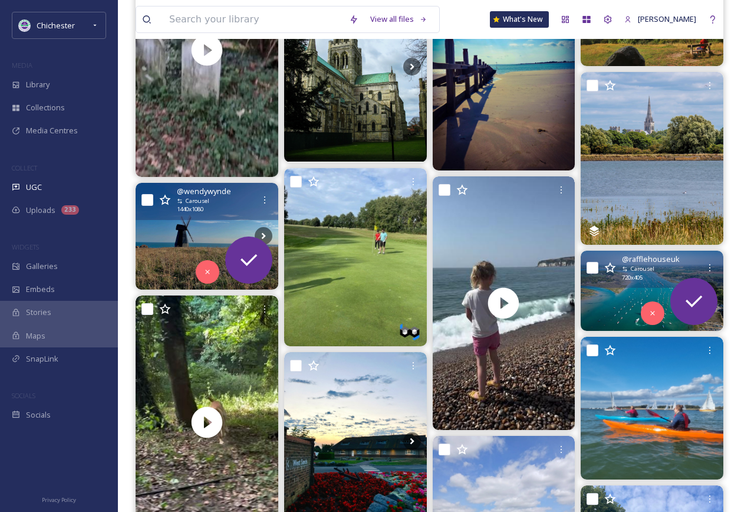
click at [605, 311] on img at bounding box center [652, 290] width 143 height 80
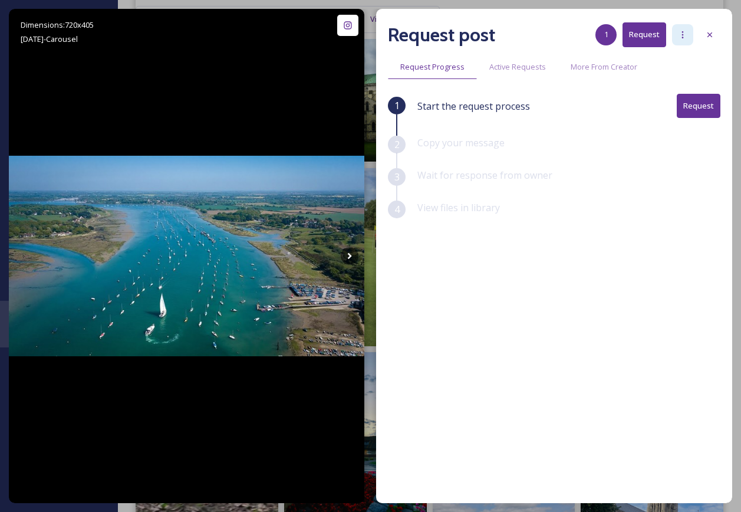
click at [679, 34] on icon at bounding box center [682, 34] width 9 height 9
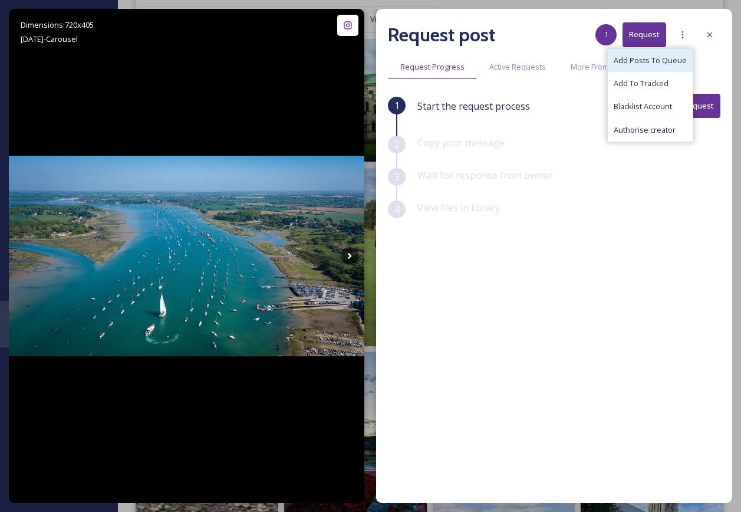
click at [667, 62] on span "Add Posts To Queue" at bounding box center [650, 60] width 73 height 11
click at [720, 34] on div "Request post 1 Request Add Posts To Queue Add To Tracked Blacklist Account Auth…" at bounding box center [554, 256] width 356 height 494
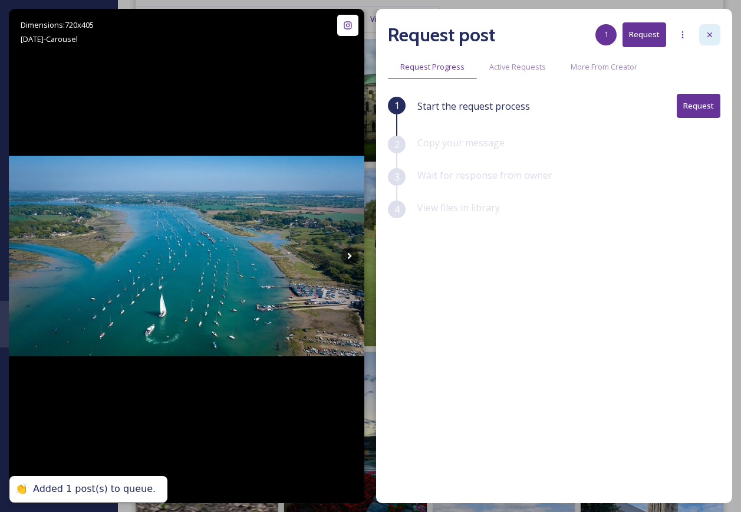
click at [718, 37] on div at bounding box center [709, 34] width 21 height 21
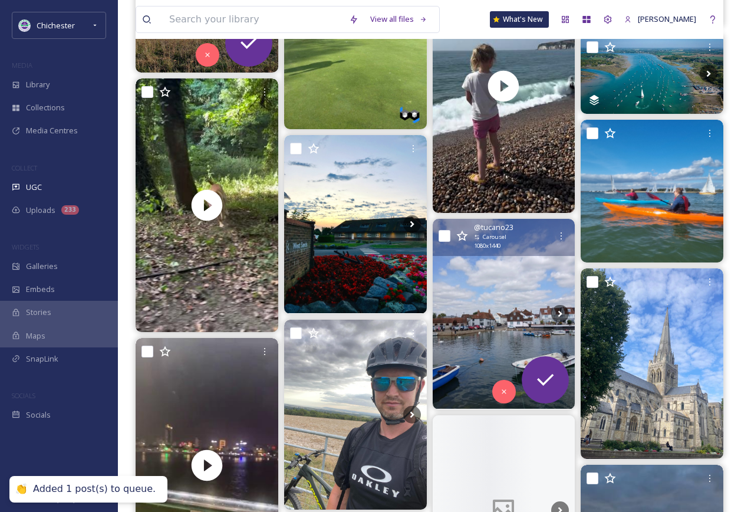
scroll to position [4420, 0]
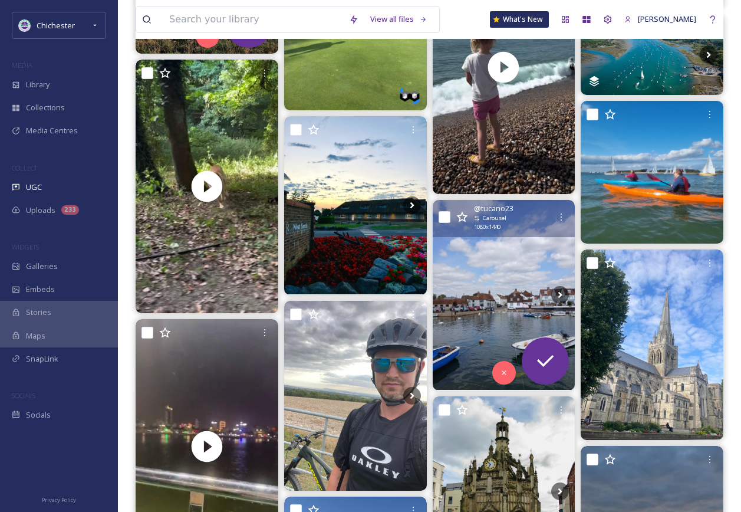
click at [510, 279] on img at bounding box center [504, 295] width 143 height 190
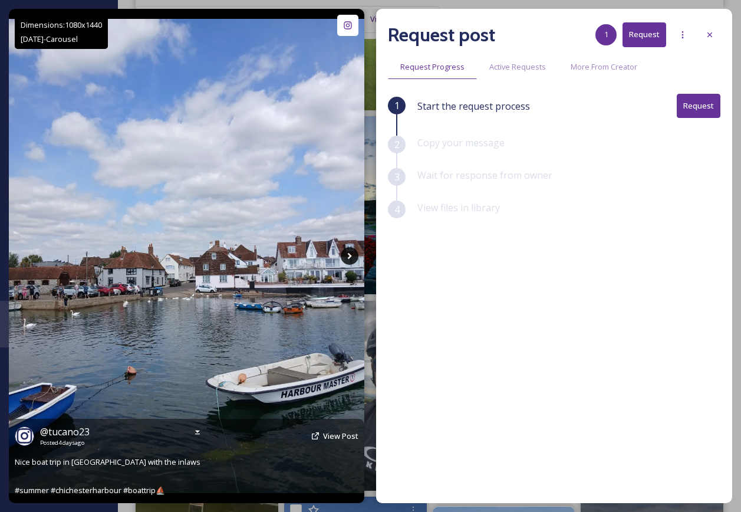
click at [357, 249] on icon at bounding box center [350, 256] width 18 height 18
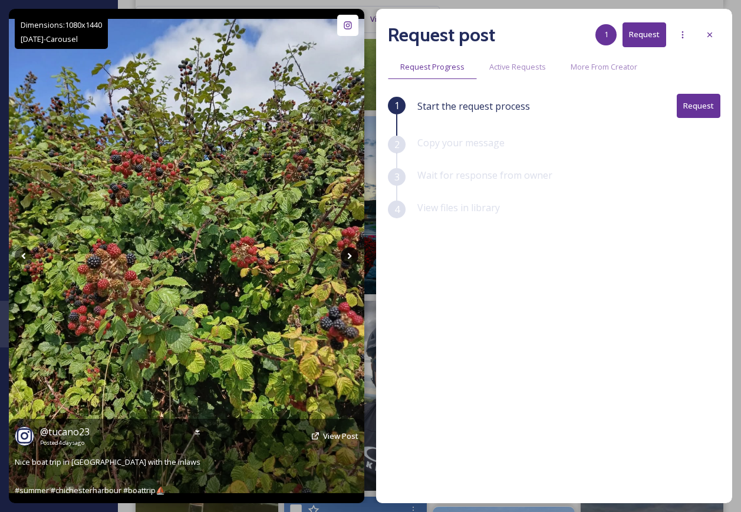
click at [355, 252] on icon at bounding box center [350, 256] width 18 height 18
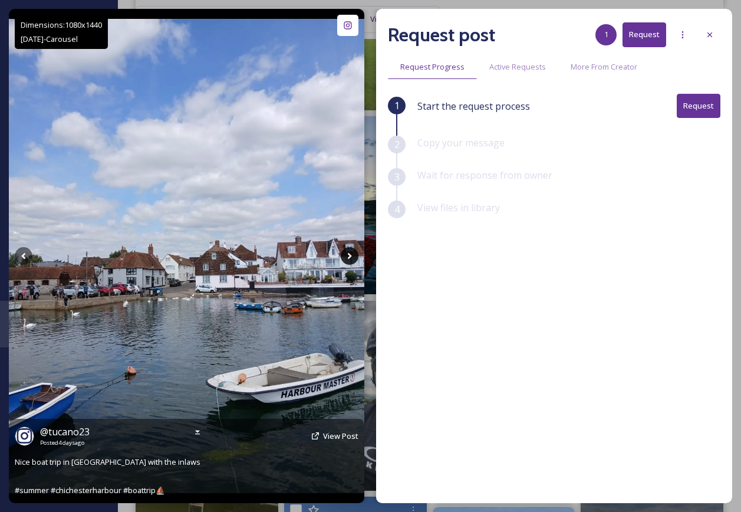
click at [354, 253] on icon at bounding box center [350, 256] width 18 height 18
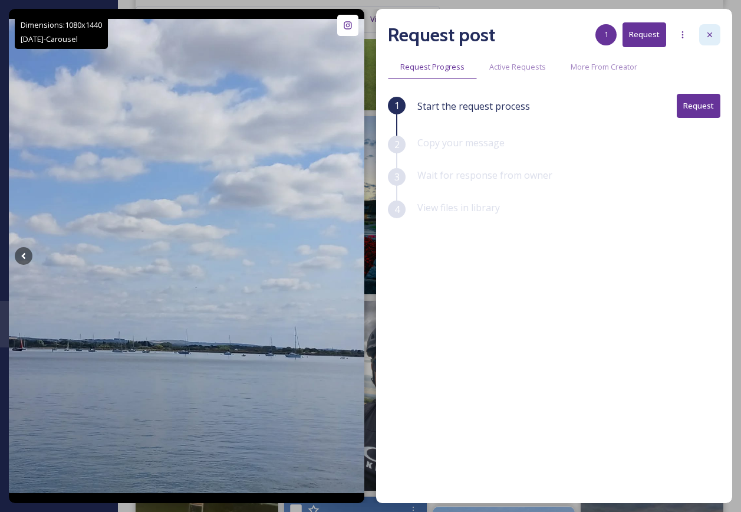
click at [708, 31] on icon at bounding box center [709, 34] width 9 height 9
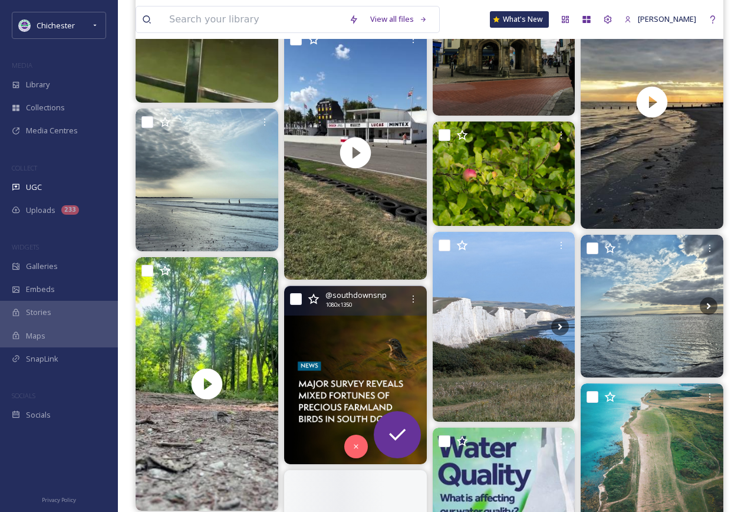
scroll to position [4892, 0]
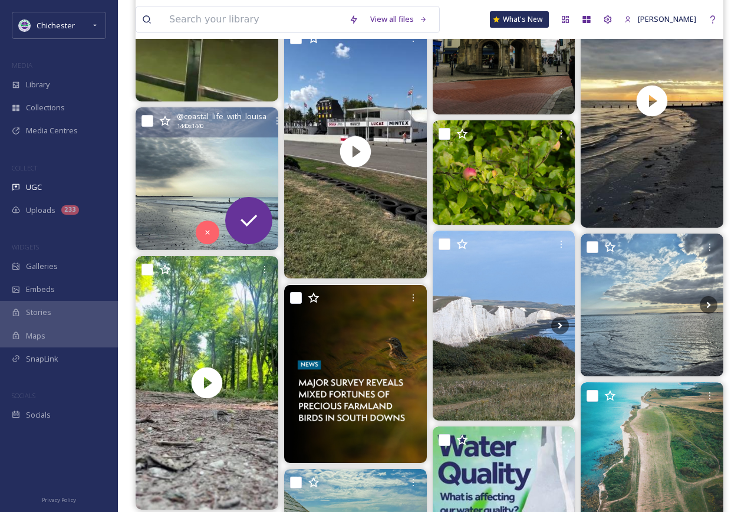
click at [215, 172] on img at bounding box center [207, 178] width 143 height 143
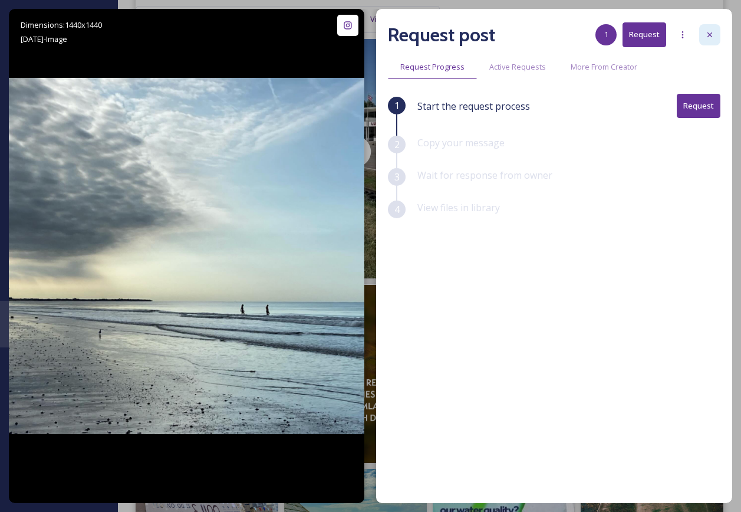
click at [715, 31] on div at bounding box center [709, 34] width 21 height 21
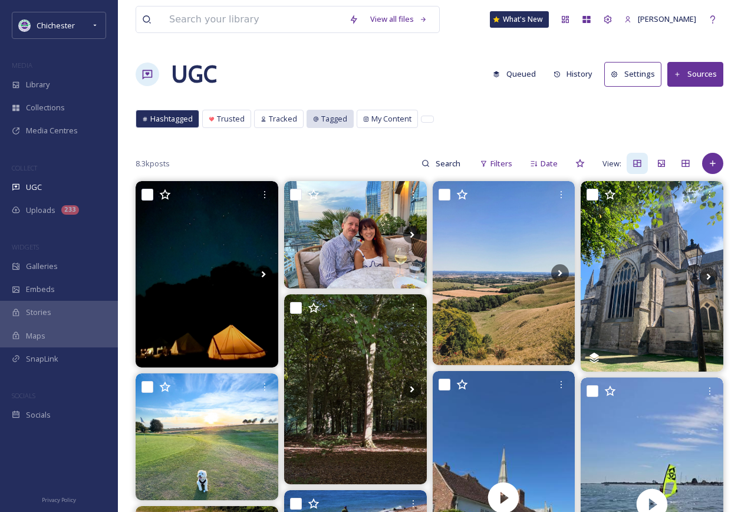
click at [329, 118] on span "Tagged" at bounding box center [334, 118] width 26 height 11
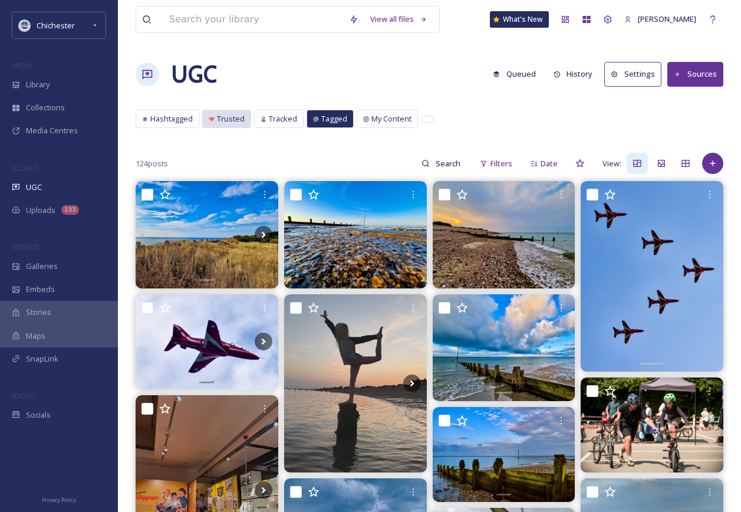
click at [235, 118] on span "Trusted" at bounding box center [231, 118] width 28 height 11
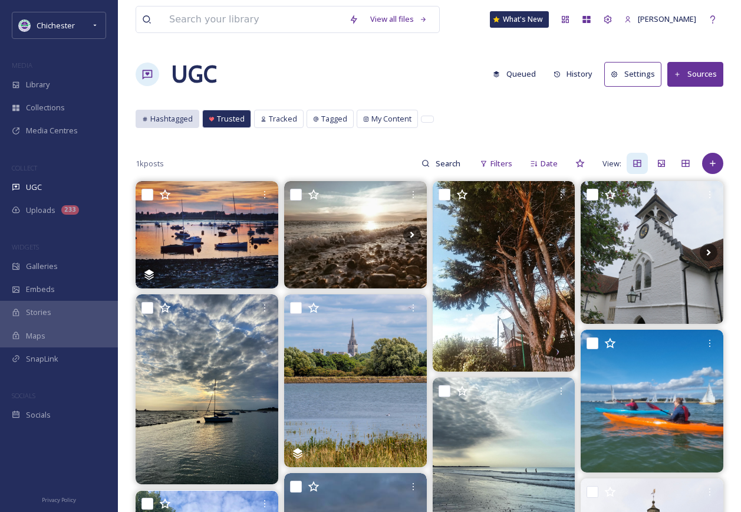
click at [183, 122] on span "Hashtagged" at bounding box center [171, 118] width 42 height 11
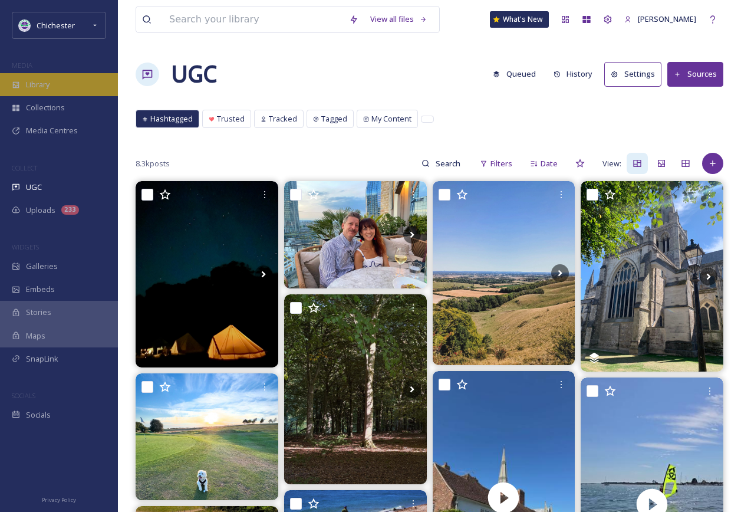
click at [81, 89] on div "Library" at bounding box center [59, 84] width 118 height 23
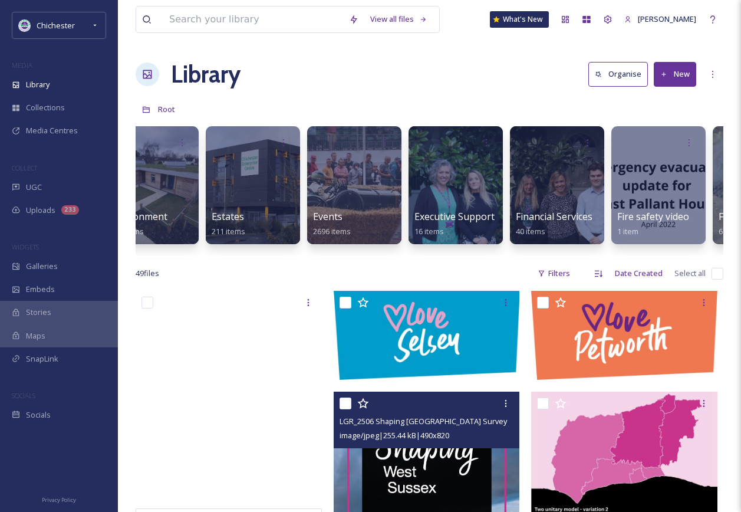
scroll to position [0, 2085]
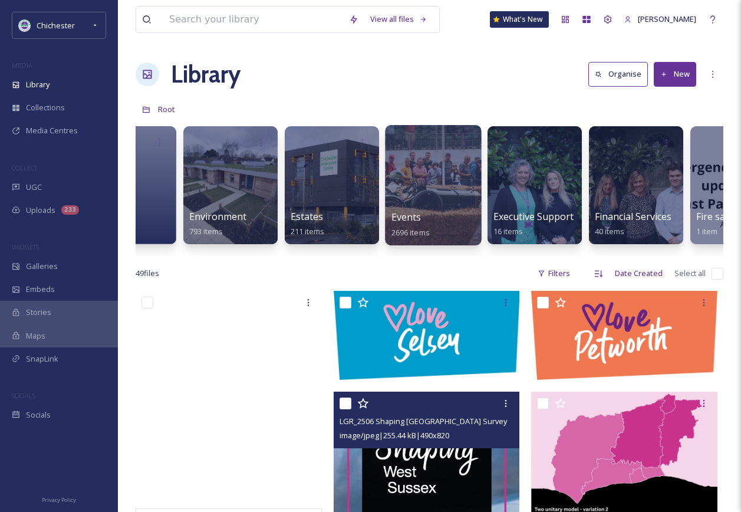
click at [419, 200] on div at bounding box center [433, 185] width 96 height 120
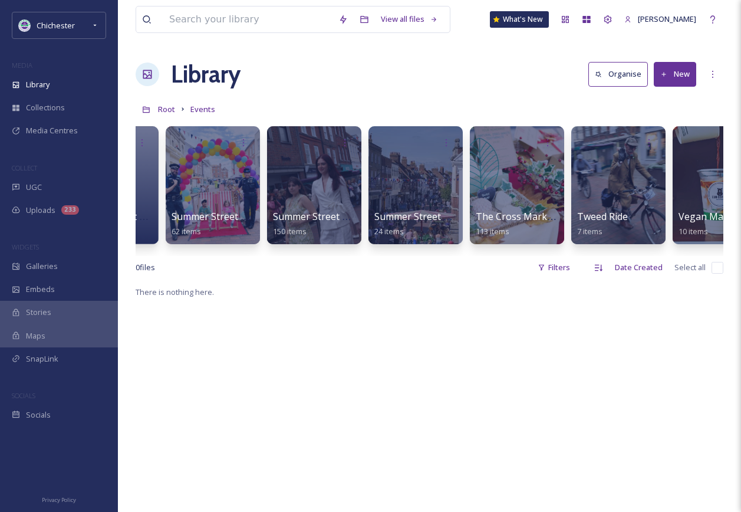
scroll to position [0, 2020]
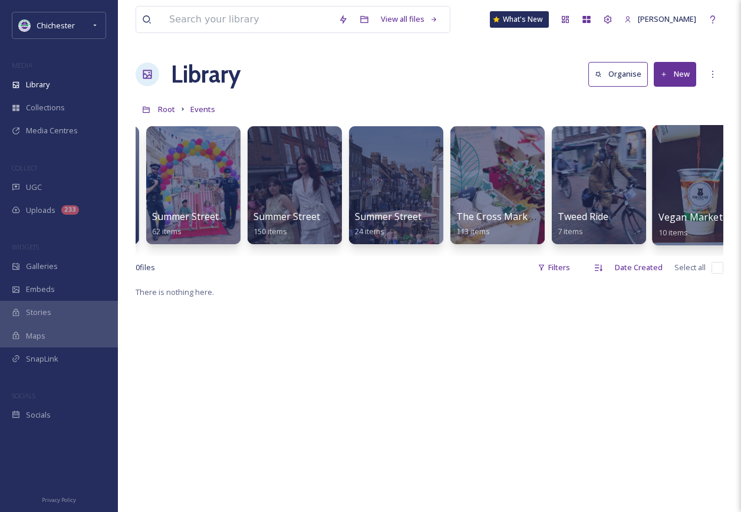
click at [695, 203] on div at bounding box center [700, 185] width 96 height 120
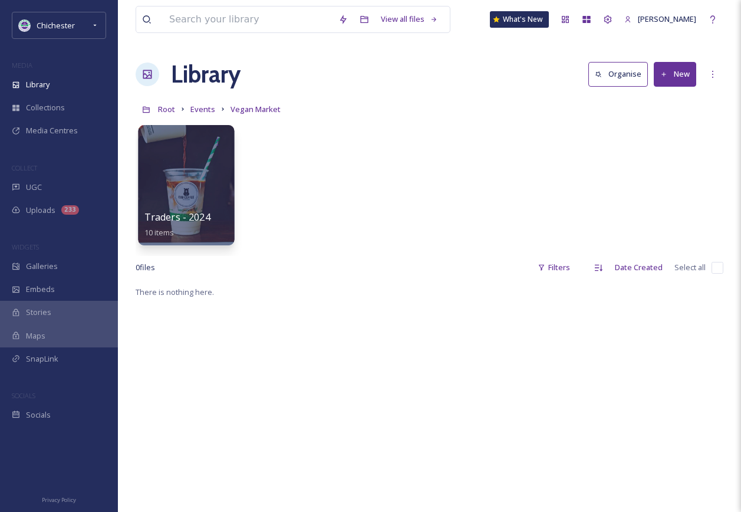
click at [200, 208] on div at bounding box center [186, 185] width 96 height 120
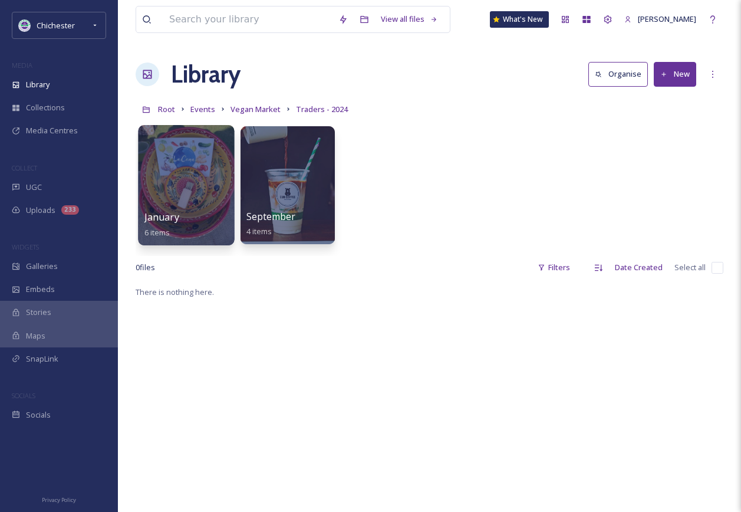
click at [193, 202] on div at bounding box center [186, 185] width 96 height 120
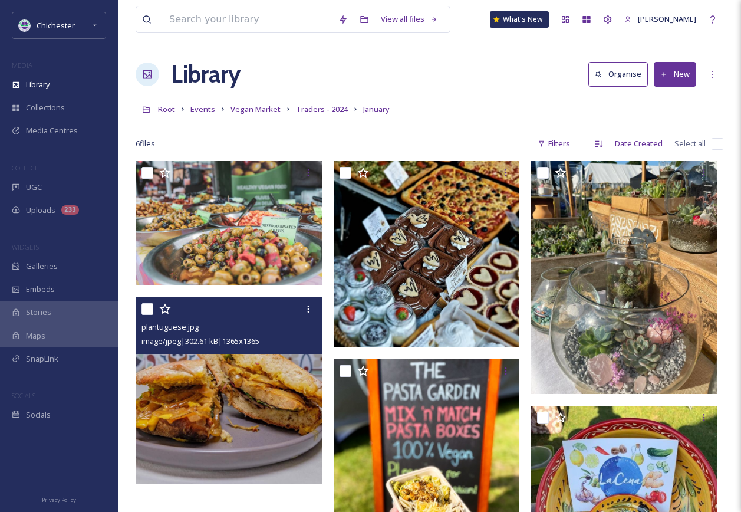
click at [233, 426] on img at bounding box center [229, 390] width 186 height 186
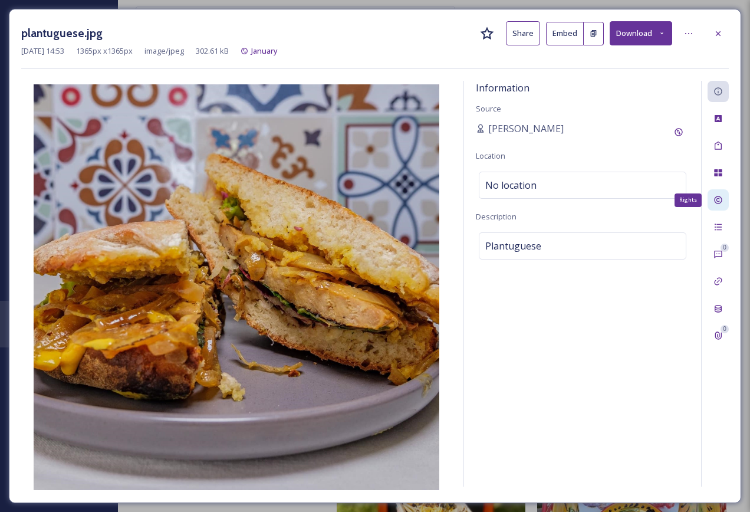
click at [722, 200] on icon at bounding box center [717, 199] width 9 height 9
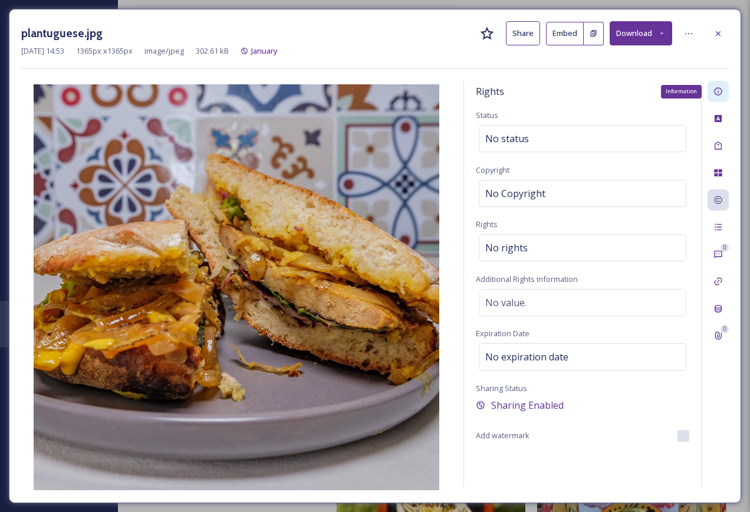
click at [721, 92] on icon at bounding box center [717, 91] width 9 height 9
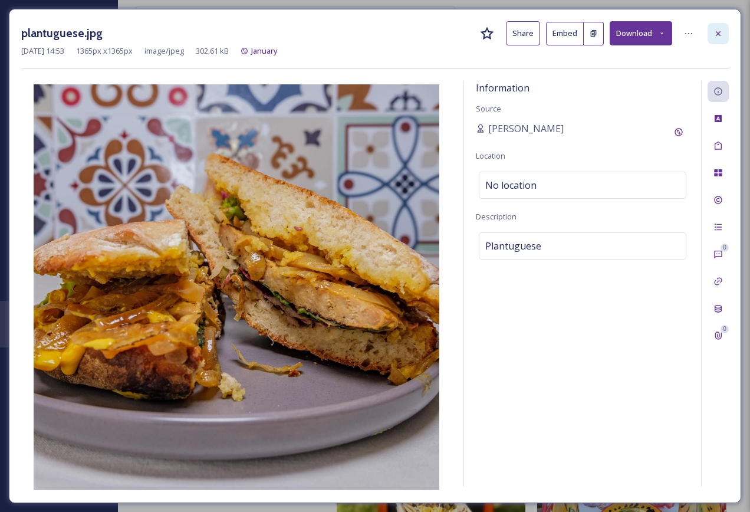
click at [718, 32] on icon at bounding box center [717, 33] width 9 height 9
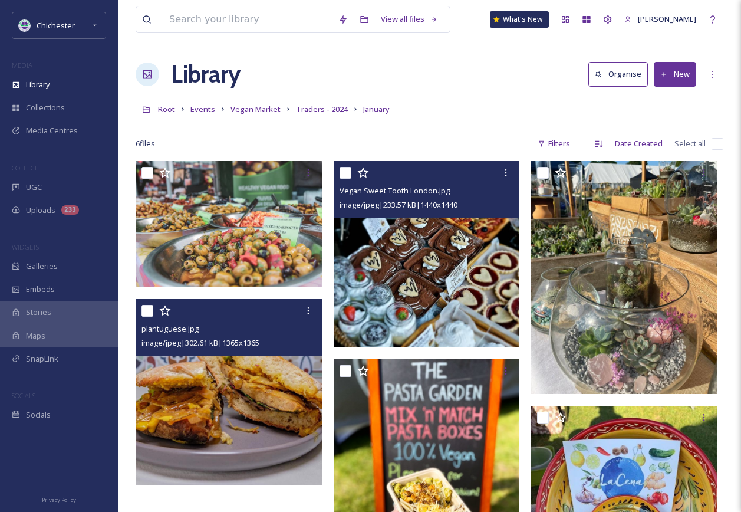
click at [410, 283] on img at bounding box center [427, 254] width 186 height 186
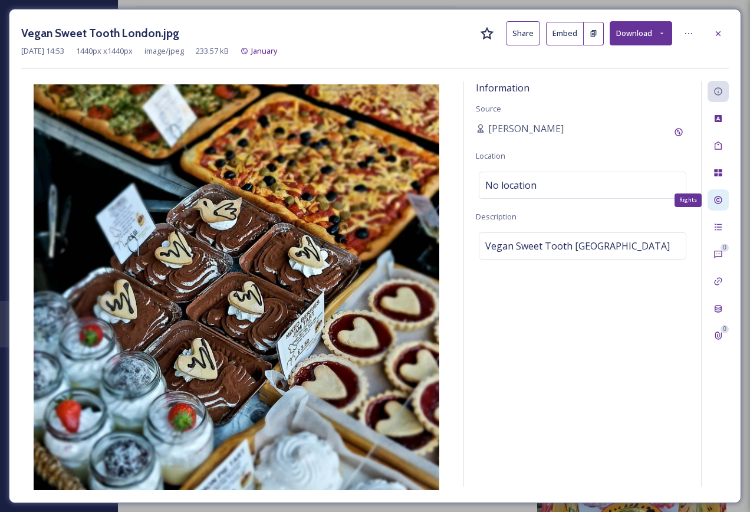
click at [723, 189] on div "Rights" at bounding box center [717, 199] width 21 height 21
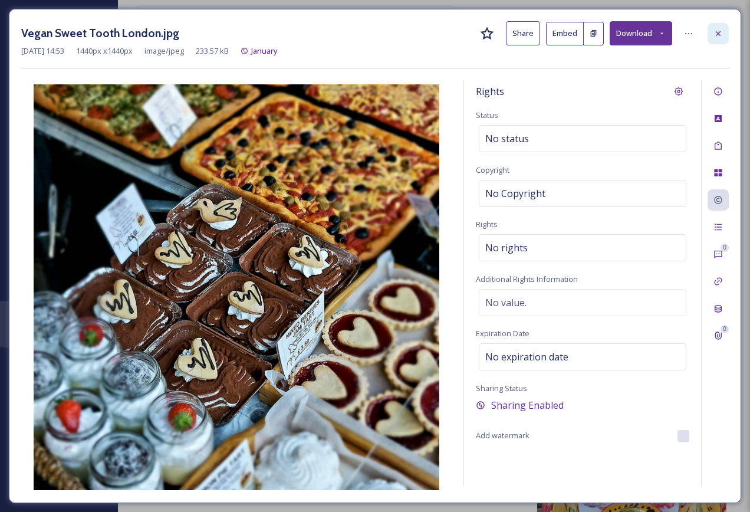
click at [719, 41] on div at bounding box center [717, 33] width 21 height 21
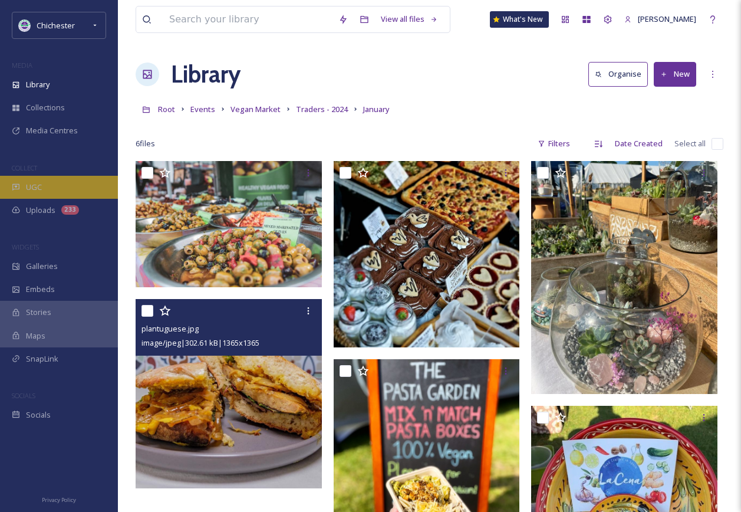
click at [65, 180] on div "UGC" at bounding box center [59, 187] width 118 height 23
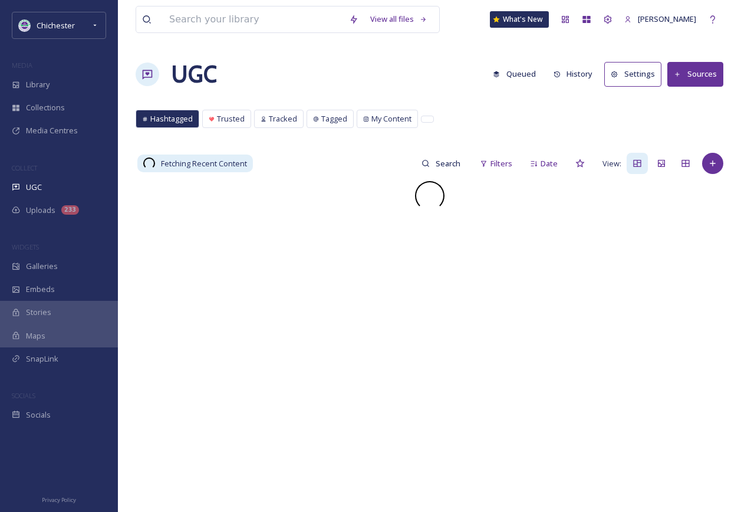
click at [527, 77] on button "Queued" at bounding box center [514, 73] width 55 height 23
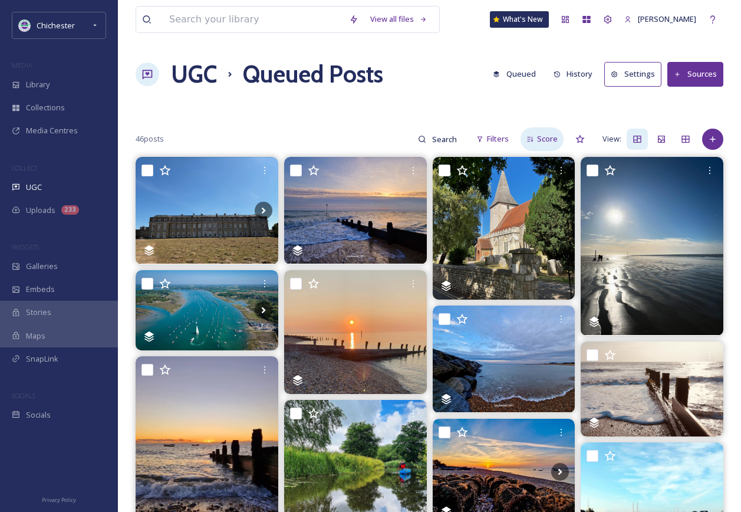
click at [540, 141] on span "Score" at bounding box center [547, 138] width 21 height 11
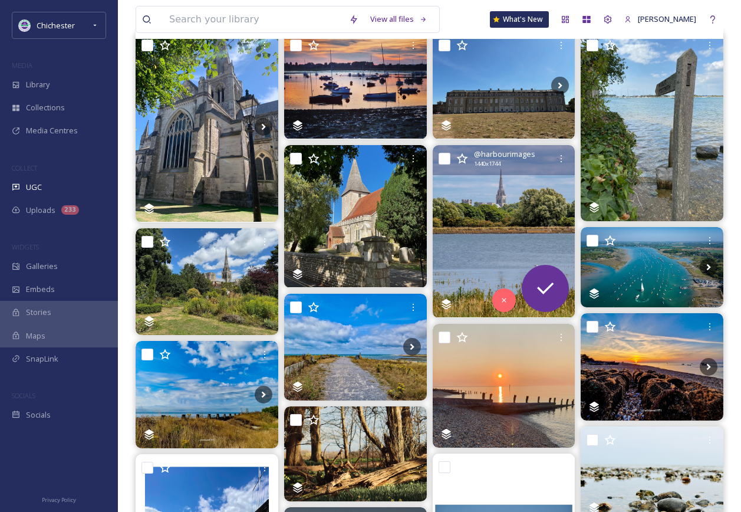
scroll to position [118, 0]
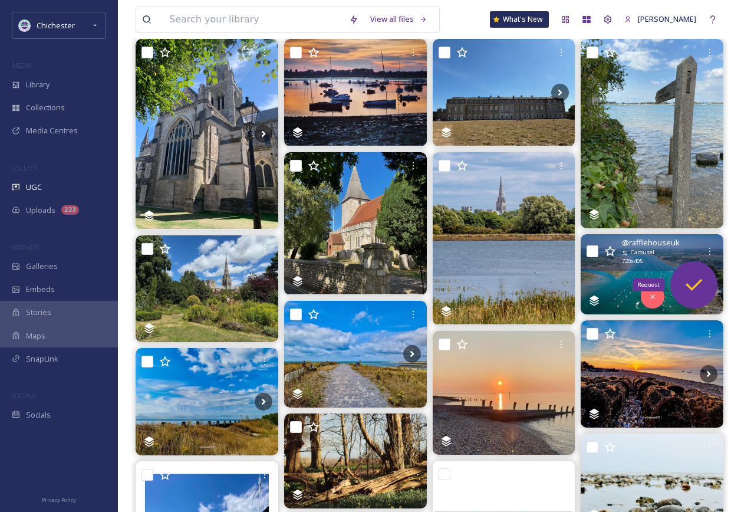
click at [705, 289] on div "Request" at bounding box center [693, 284] width 47 height 47
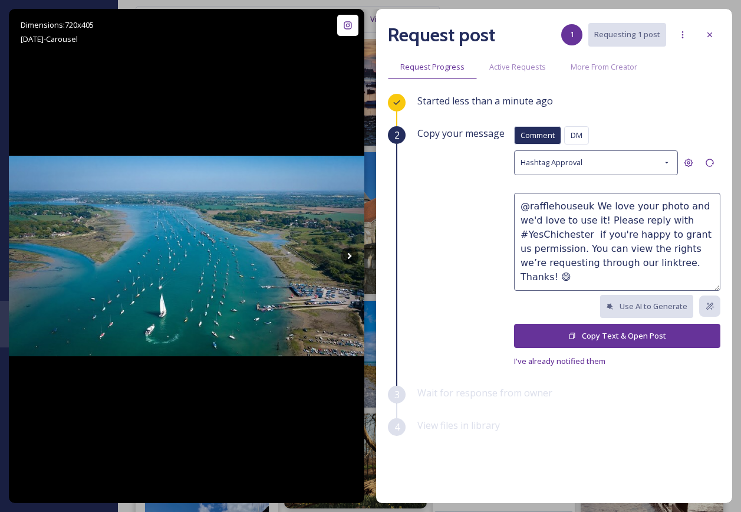
click at [632, 340] on button "Copy Text & Open Post" at bounding box center [617, 336] width 206 height 24
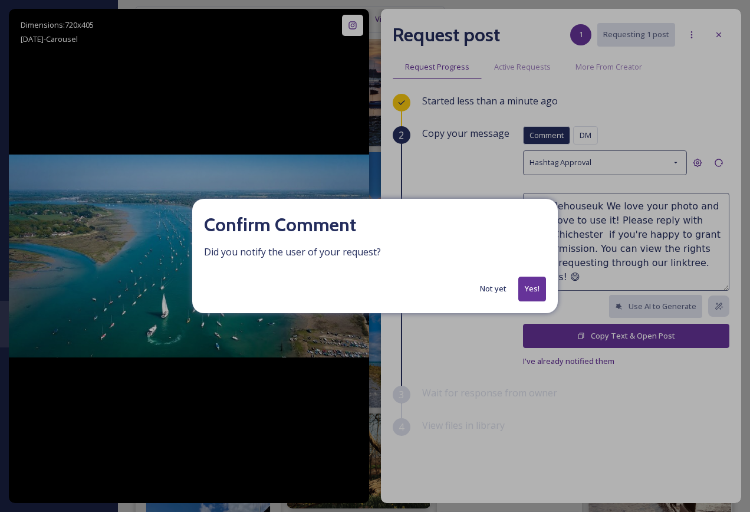
click at [525, 291] on button "Yes!" at bounding box center [532, 288] width 28 height 24
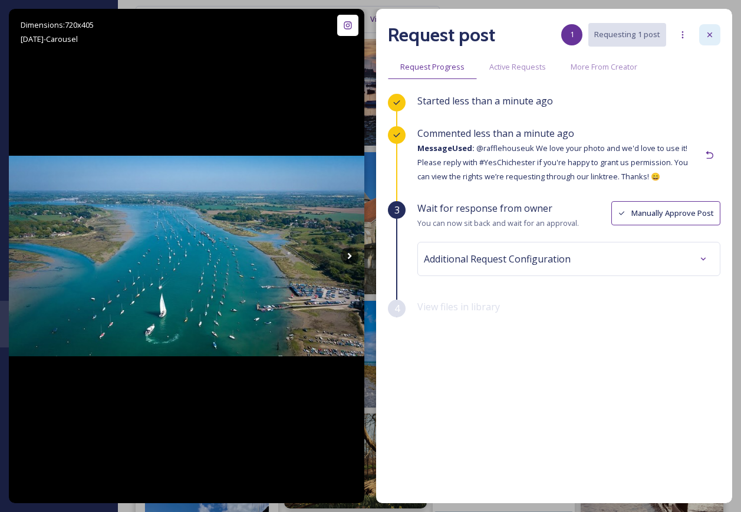
click at [708, 26] on div at bounding box center [709, 34] width 21 height 21
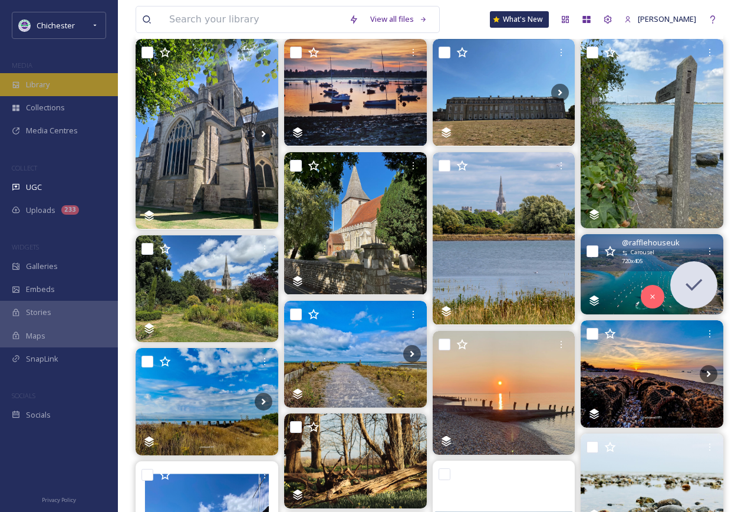
click at [57, 91] on div "Library" at bounding box center [59, 84] width 118 height 23
